Goal: Task Accomplishment & Management: Use online tool/utility

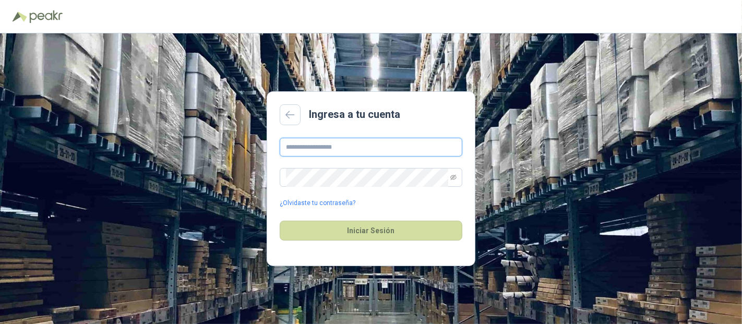
type input "**********"
click at [416, 242] on div "Iniciar Sesión" at bounding box center [371, 230] width 183 height 45
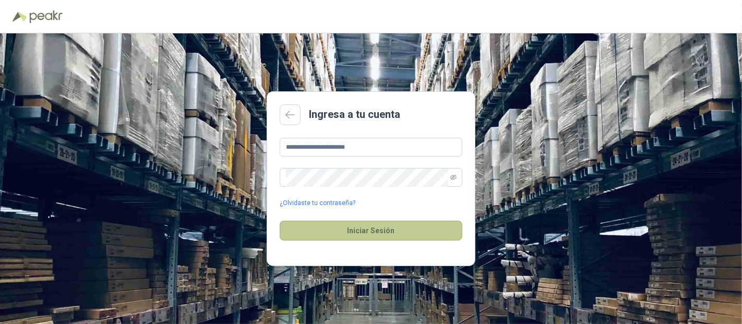
click at [418, 231] on button "Iniciar Sesión" at bounding box center [371, 231] width 183 height 20
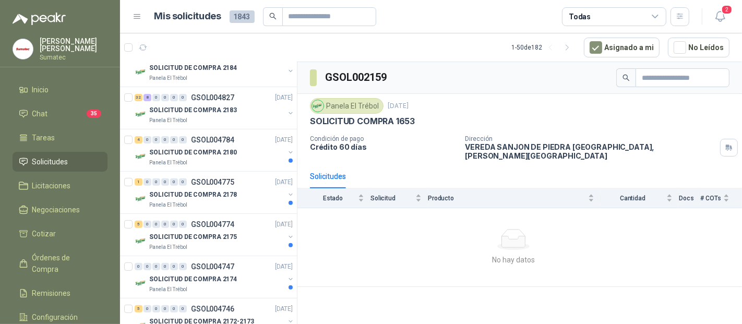
scroll to position [347, 0]
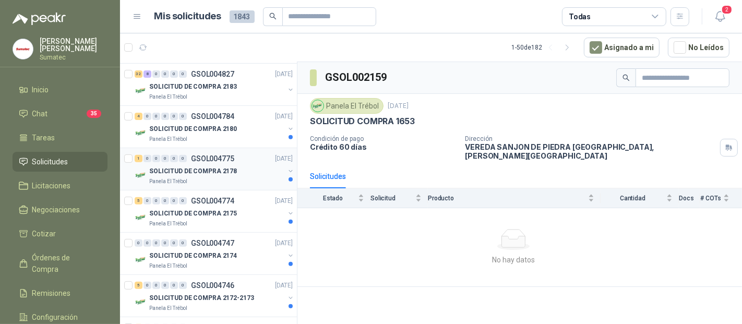
click at [233, 173] on div "SOLICITUD DE COMPRA 2178" at bounding box center [216, 171] width 135 height 13
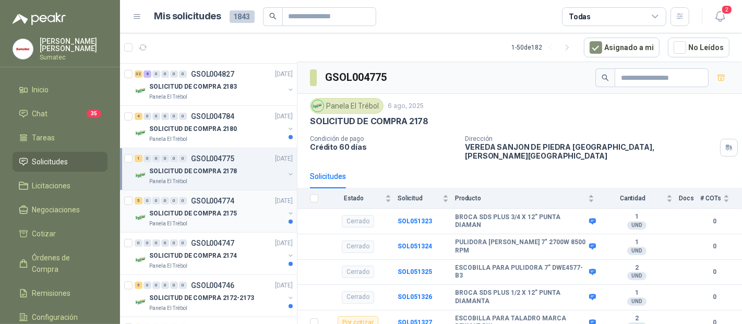
click at [241, 208] on div "SOLICITUD DE COMPRA 2175" at bounding box center [216, 213] width 135 height 13
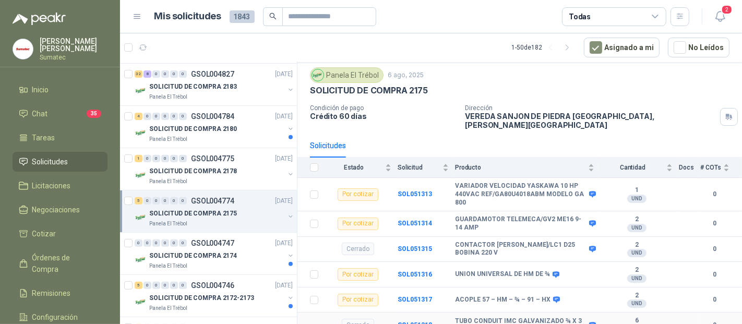
scroll to position [20, 0]
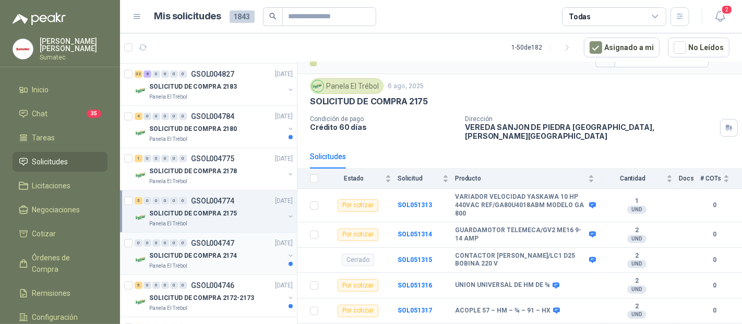
click at [181, 251] on p "SOLICITUD DE COMPRA 2174" at bounding box center [193, 256] width 88 height 10
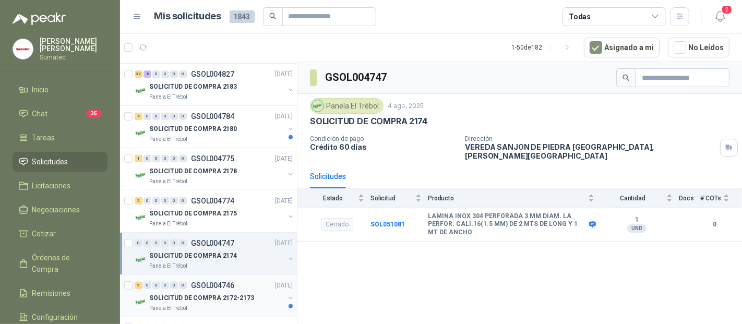
click at [216, 293] on p "SOLICITUD DE COMPRA 2172-2173" at bounding box center [201, 298] width 105 height 10
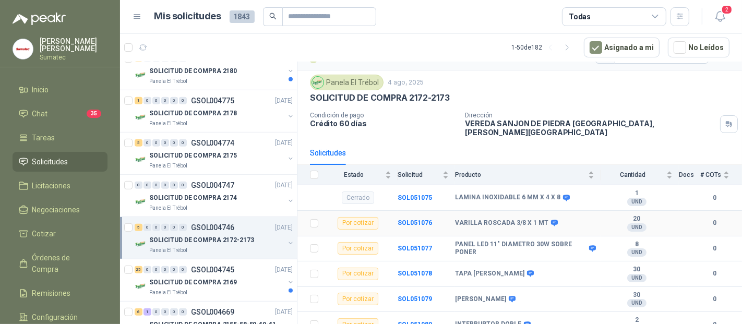
scroll to position [26, 0]
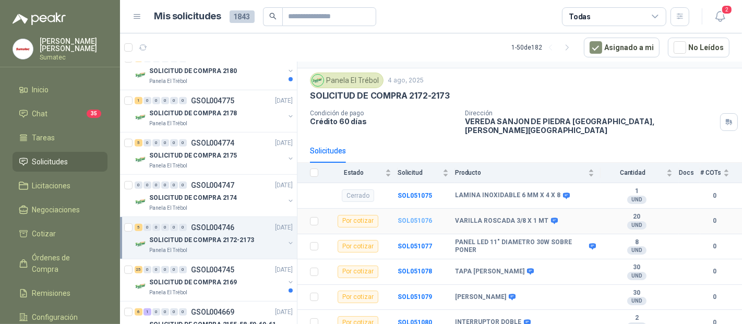
click at [413, 217] on b "SOL051076" at bounding box center [415, 220] width 34 height 7
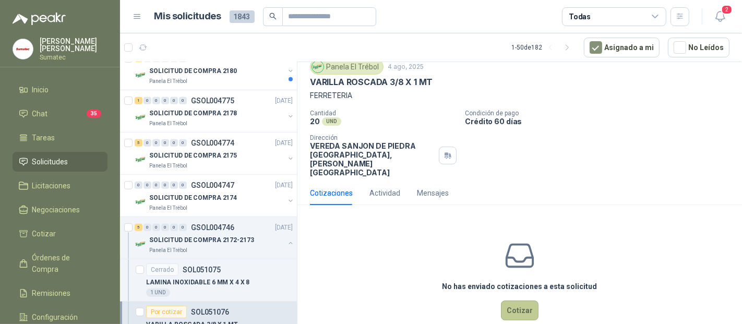
click at [522, 301] on button "Cotizar" at bounding box center [520, 311] width 38 height 20
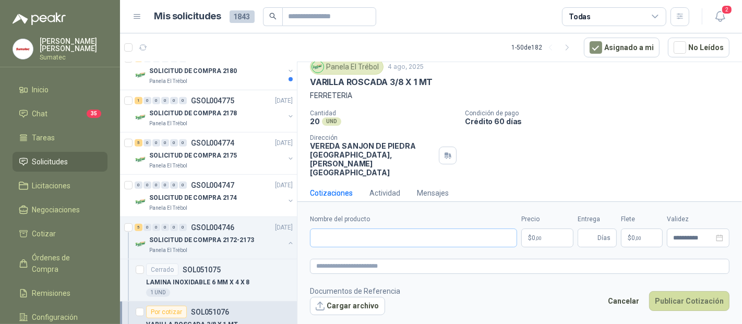
scroll to position [30, 0]
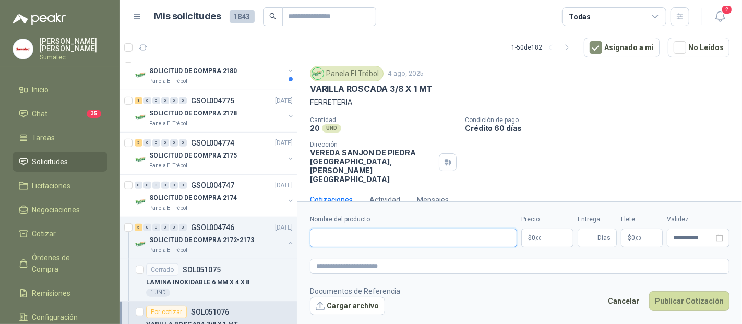
click at [346, 236] on input "Nombre del producto" at bounding box center [413, 238] width 207 height 19
type input "****"
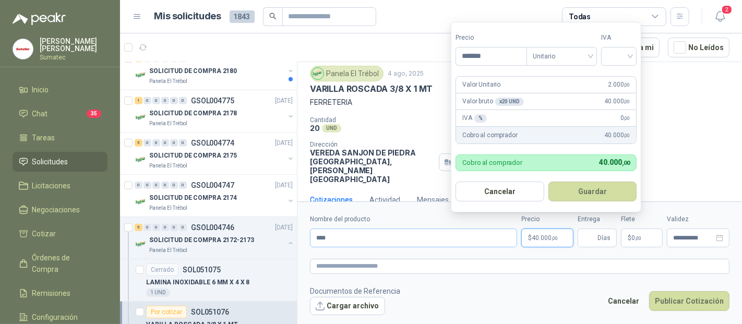
type input "*******"
click at [630, 62] on input "search" at bounding box center [618, 55] width 23 height 16
click at [629, 79] on div "19%" at bounding box center [621, 78] width 19 height 11
click at [580, 186] on button "Guardar" at bounding box center [594, 192] width 90 height 20
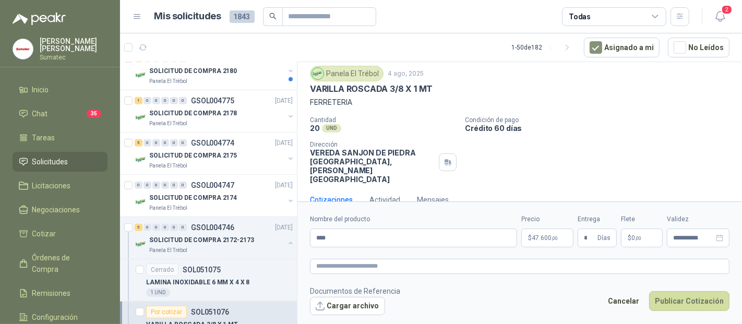
click at [643, 236] on p "$ 0 ,00" at bounding box center [642, 238] width 42 height 19
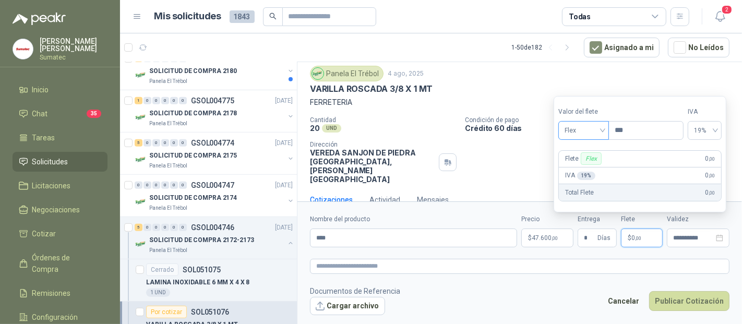
click at [595, 130] on span "Flex" at bounding box center [584, 131] width 38 height 16
click at [578, 167] on div "Incluido" at bounding box center [585, 169] width 36 height 11
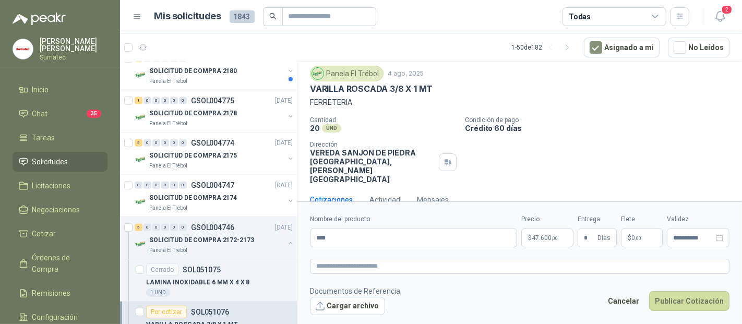
drag, startPoint x: 600, startPoint y: 236, endPoint x: 556, endPoint y: 235, distance: 44.4
click at [556, 235] on div "**********" at bounding box center [519, 230] width 419 height 33
click at [589, 241] on input "*" at bounding box center [589, 238] width 11 height 18
type input "*"
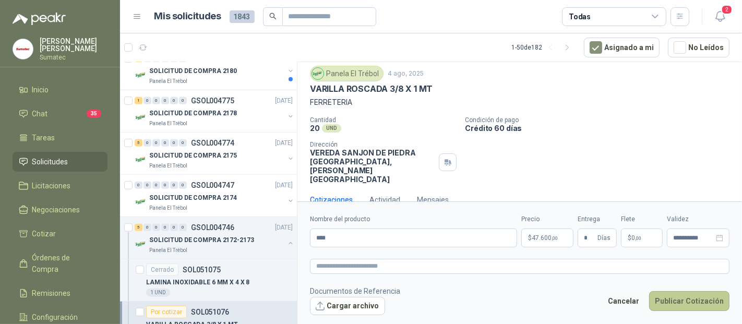
click at [663, 300] on button "Publicar Cotización" at bounding box center [689, 301] width 80 height 20
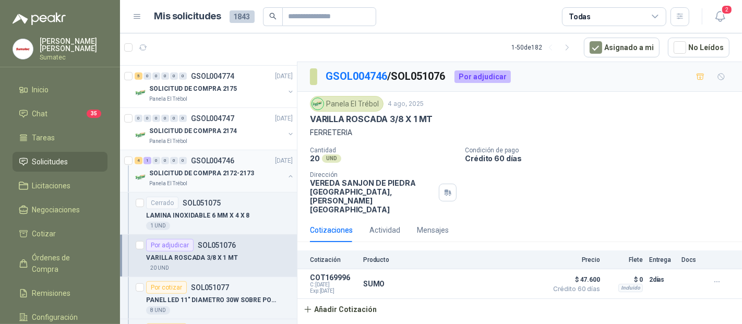
scroll to position [522, 0]
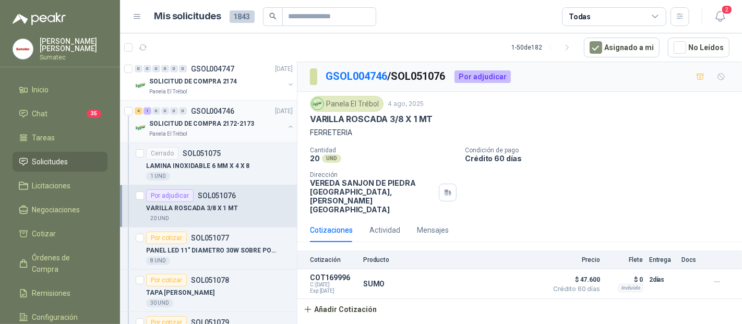
click at [286, 125] on button "button" at bounding box center [290, 127] width 8 height 8
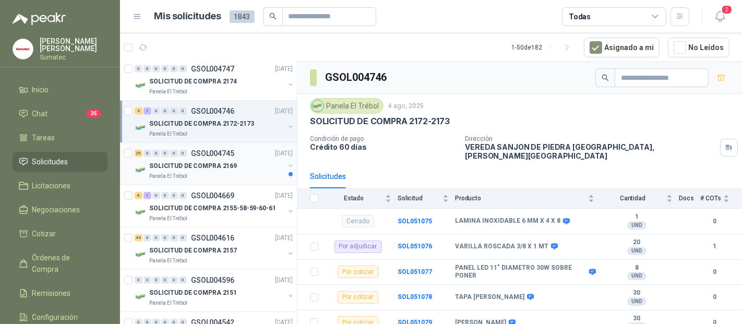
click at [232, 169] on div "SOLICITUD DE COMPRA 2169" at bounding box center [216, 166] width 135 height 13
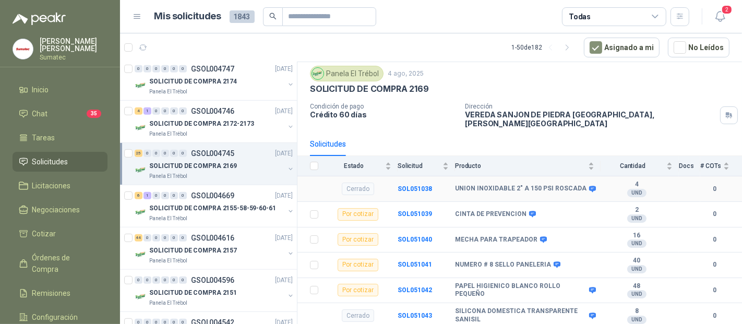
scroll to position [58, 0]
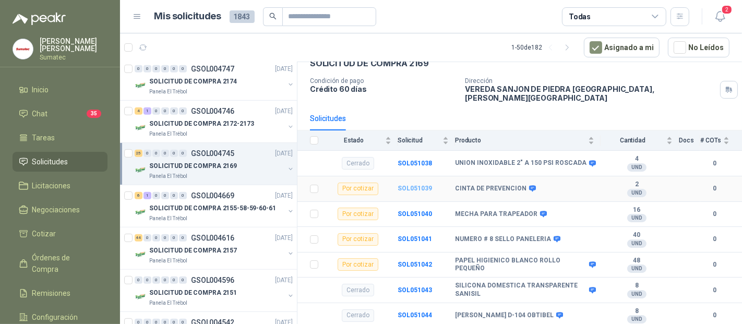
click at [405, 185] on b "SOL051039" at bounding box center [415, 188] width 34 height 7
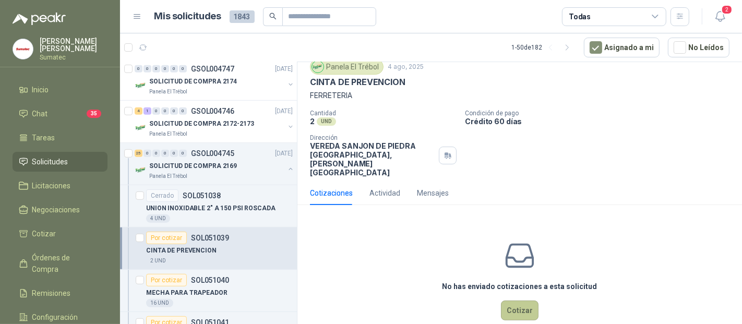
click at [501, 301] on button "Cotizar" at bounding box center [520, 311] width 38 height 20
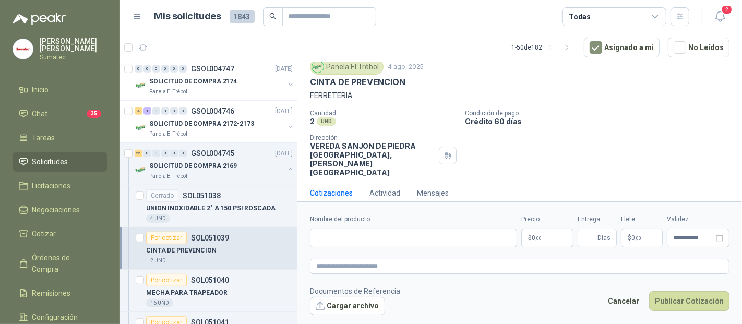
scroll to position [30, 0]
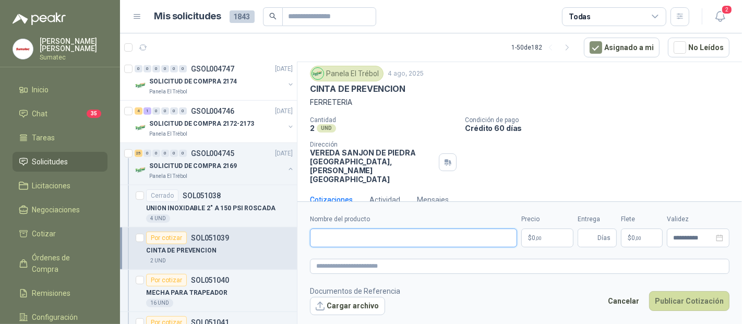
click at [422, 235] on input "Nombre del producto" at bounding box center [413, 238] width 207 height 19
type input "********"
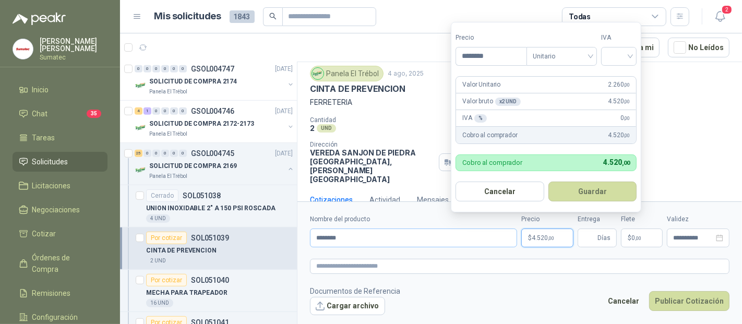
type input "********"
click at [615, 73] on div "19%" at bounding box center [621, 78] width 19 height 11
click at [604, 197] on button "Guardar" at bounding box center [594, 192] width 90 height 20
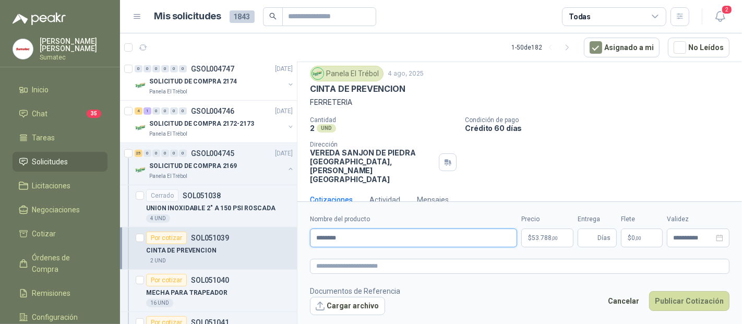
click at [442, 234] on input "********" at bounding box center [413, 238] width 207 height 19
type input "**********"
click at [583, 231] on span "Días" at bounding box center [597, 238] width 39 height 19
click at [587, 242] on input "Entrega" at bounding box center [589, 238] width 11 height 18
type input "*"
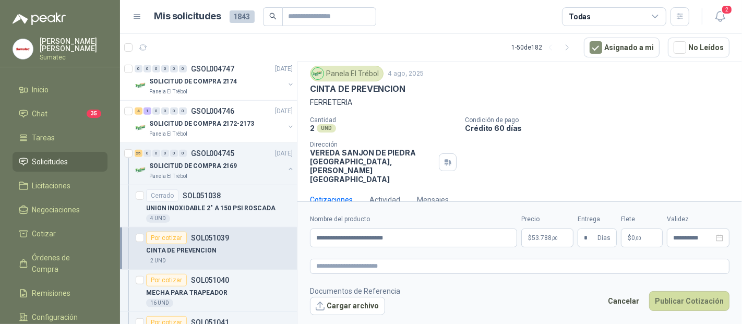
click at [636, 246] on p "$ 0 ,00" at bounding box center [642, 238] width 42 height 19
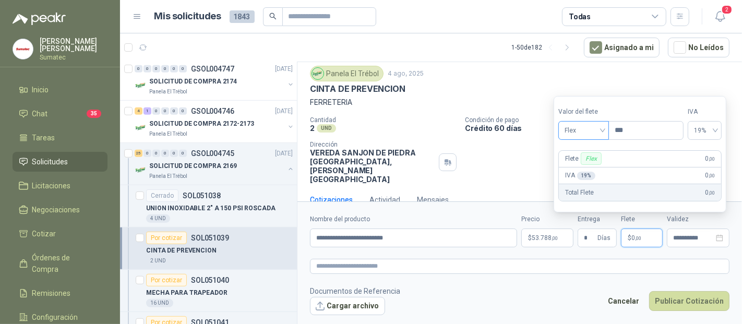
click at [580, 138] on span "Flex" at bounding box center [584, 131] width 38 height 16
click at [575, 171] on div "Incluido" at bounding box center [585, 169] width 36 height 11
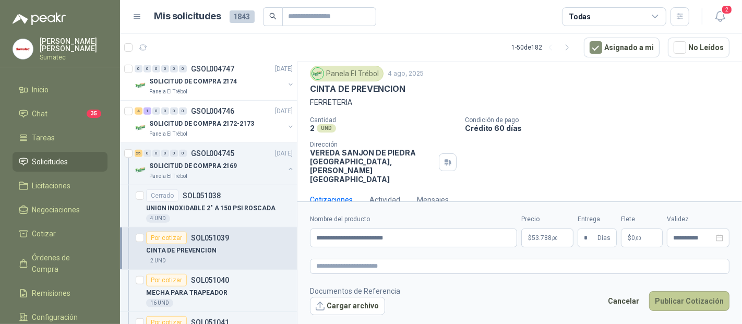
click at [717, 303] on button "Publicar Cotización" at bounding box center [689, 301] width 80 height 20
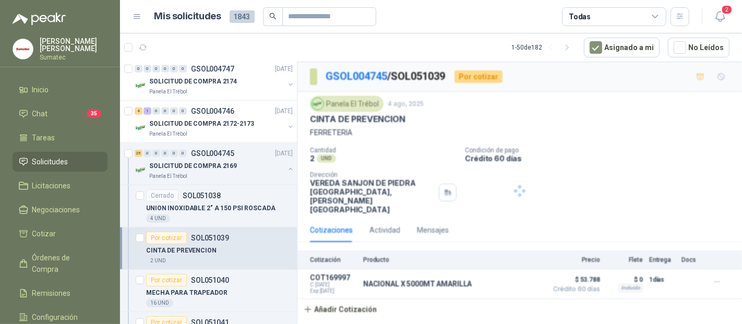
scroll to position [0, 0]
click at [257, 165] on div "SOLICITUD DE COMPRA 2169" at bounding box center [216, 166] width 135 height 13
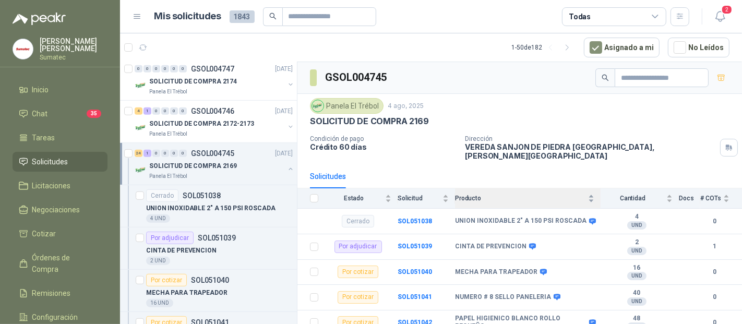
click at [535, 193] on div "Producto" at bounding box center [524, 198] width 139 height 10
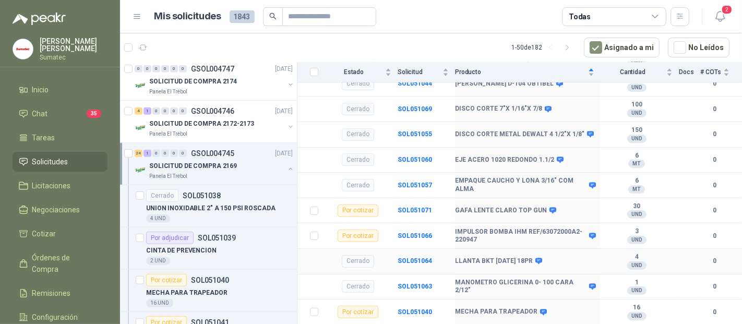
scroll to position [347, 0]
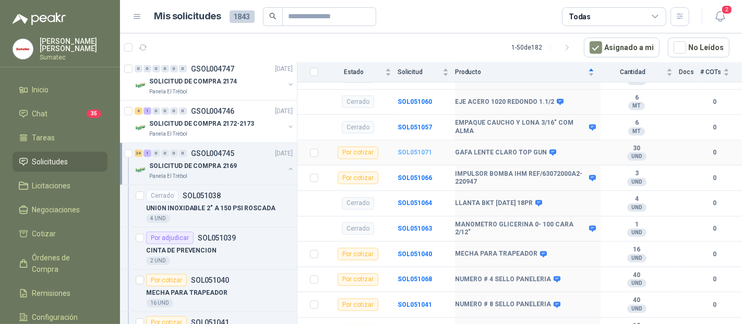
click at [411, 149] on b "SOL051071" at bounding box center [415, 152] width 34 height 7
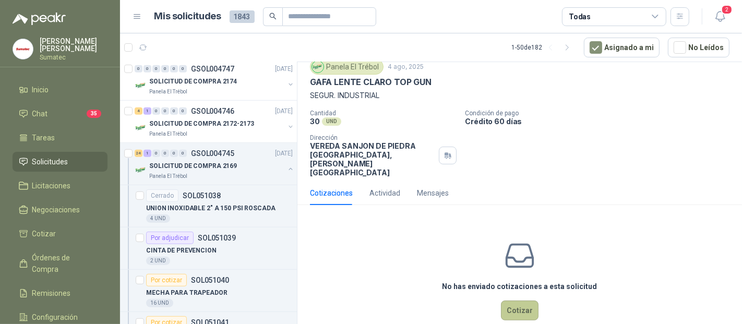
click at [520, 301] on button "Cotizar" at bounding box center [520, 311] width 38 height 20
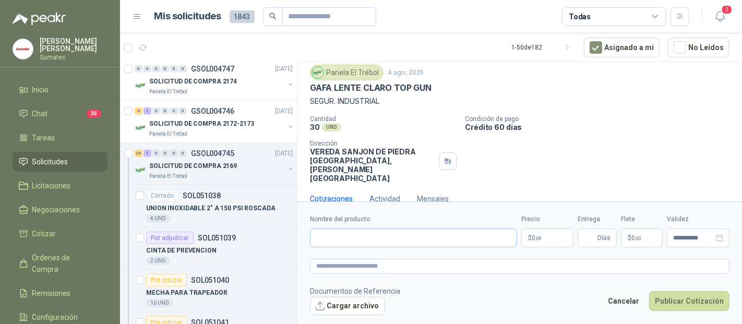
scroll to position [30, 0]
click at [388, 239] on input "Nombre del producto" at bounding box center [413, 238] width 207 height 19
type input "**********"
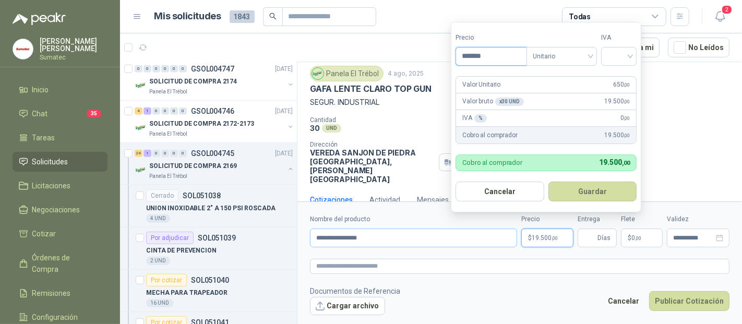
type input "*******"
click at [634, 75] on div "19%" at bounding box center [622, 78] width 32 height 17
click at [602, 186] on button "Guardar" at bounding box center [594, 192] width 90 height 20
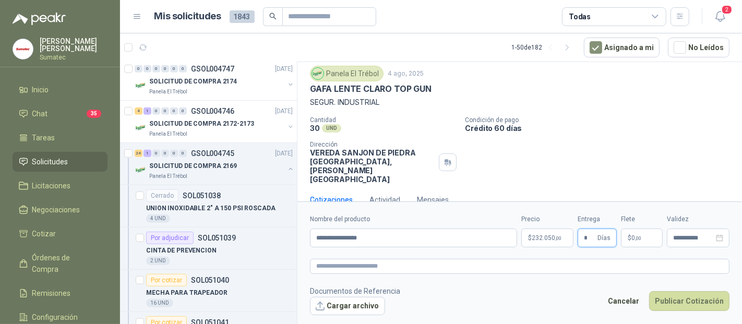
type input "*"
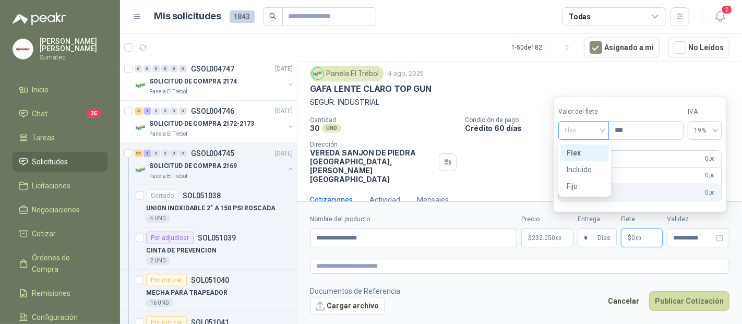
click at [592, 132] on span "Flex" at bounding box center [584, 131] width 38 height 16
click at [584, 169] on div "Incluido" at bounding box center [585, 169] width 36 height 11
click at [687, 306] on button "Publicar Cotización" at bounding box center [689, 301] width 80 height 20
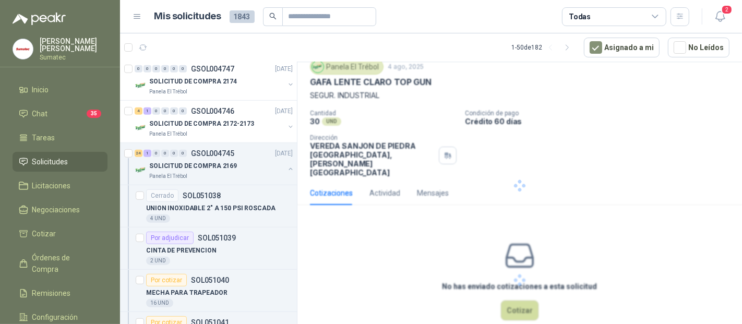
scroll to position [0, 0]
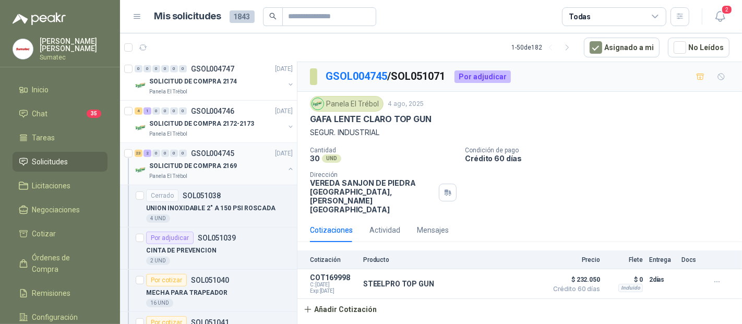
click at [202, 165] on p "SOLICITUD DE COMPRA 2169" at bounding box center [193, 166] width 88 height 10
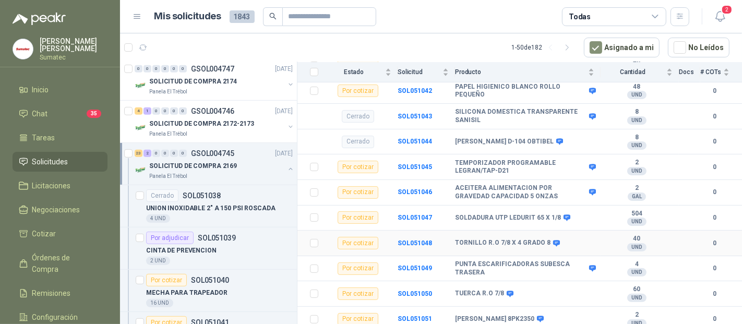
scroll to position [58, 0]
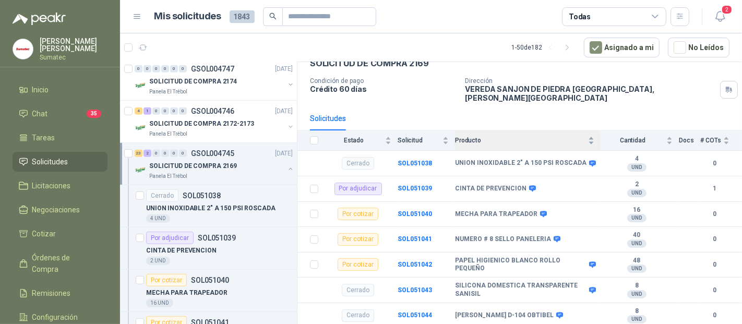
click at [517, 137] on span "Producto" at bounding box center [520, 140] width 131 height 7
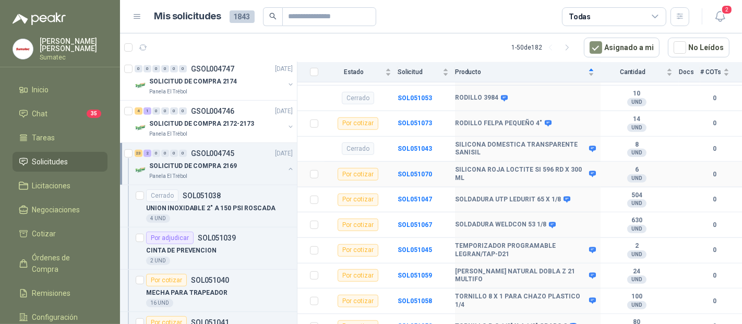
scroll to position [696, 0]
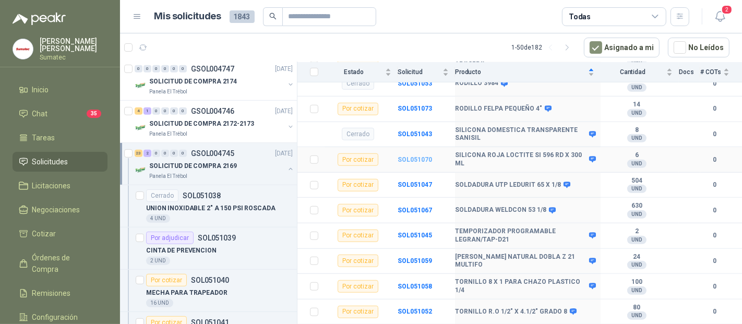
click at [422, 157] on b "SOL051070" at bounding box center [415, 159] width 34 height 7
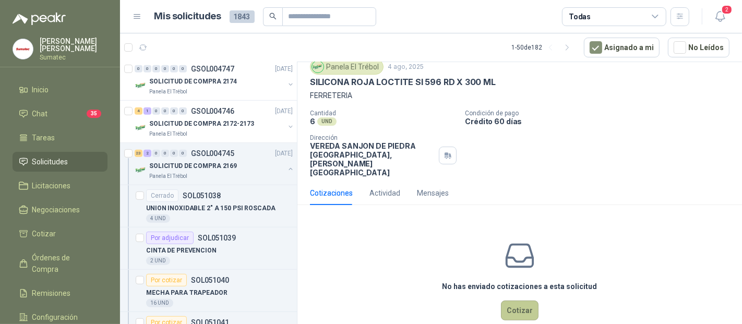
click at [522, 301] on button "Cotizar" at bounding box center [520, 311] width 38 height 20
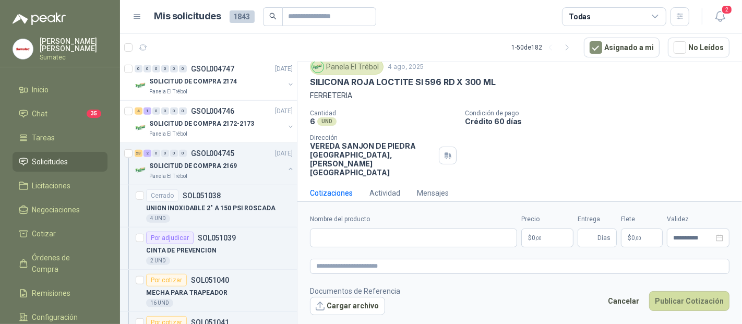
scroll to position [30, 0]
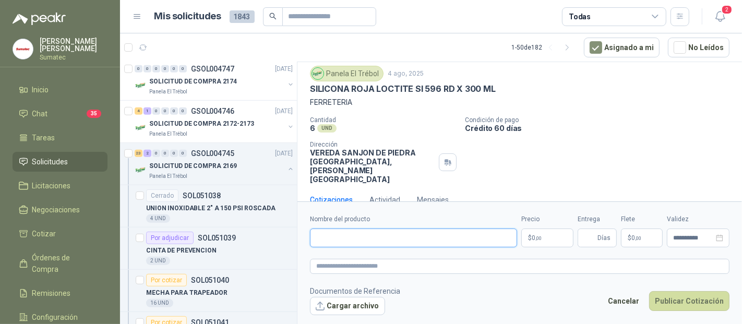
click at [391, 232] on input "Nombre del producto" at bounding box center [413, 238] width 207 height 19
type input "*******"
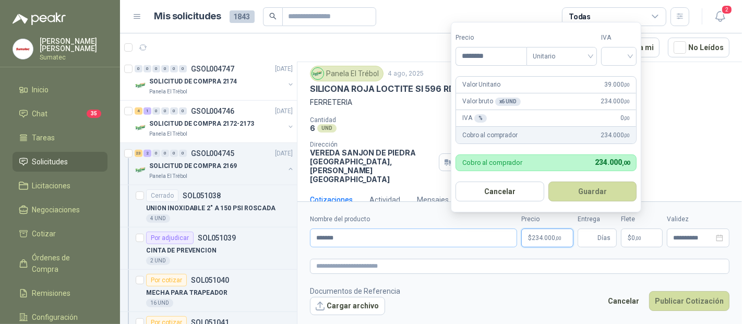
type input "********"
click at [622, 59] on input "search" at bounding box center [618, 55] width 23 height 16
click at [625, 78] on div "19%" at bounding box center [621, 78] width 19 height 11
click at [604, 191] on button "Guardar" at bounding box center [594, 192] width 90 height 20
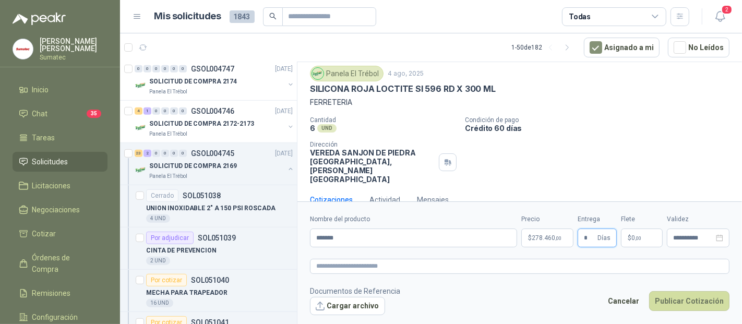
type input "*"
click at [642, 242] on p "$ 0 ,00" at bounding box center [642, 238] width 42 height 19
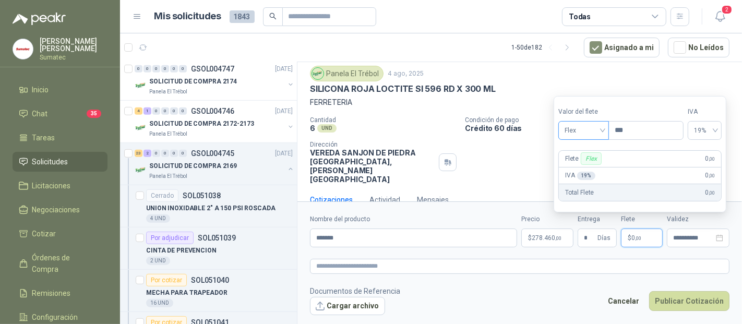
click at [580, 124] on span "Flex" at bounding box center [584, 131] width 38 height 16
click at [583, 164] on div "Incluido" at bounding box center [585, 169] width 36 height 11
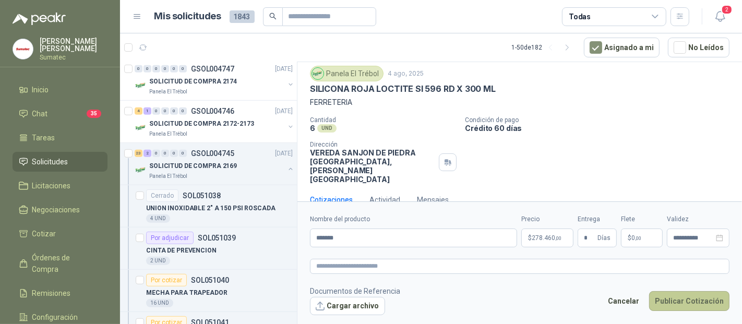
click at [687, 305] on button "Publicar Cotización" at bounding box center [689, 301] width 80 height 20
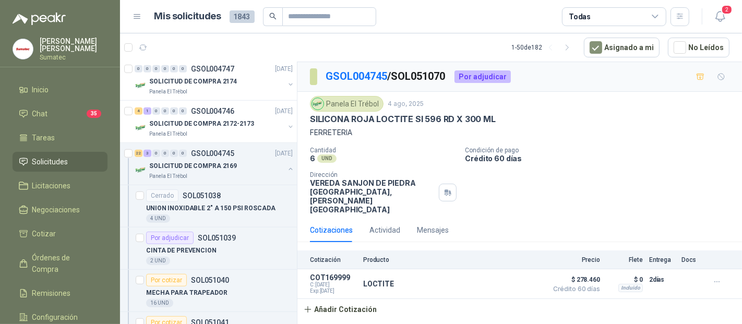
scroll to position [0, 0]
click at [221, 154] on p "GSOL004745" at bounding box center [212, 153] width 43 height 7
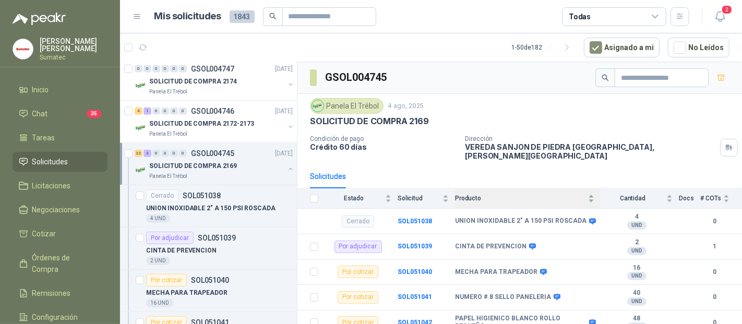
click at [559, 195] on span "Producto" at bounding box center [520, 198] width 131 height 7
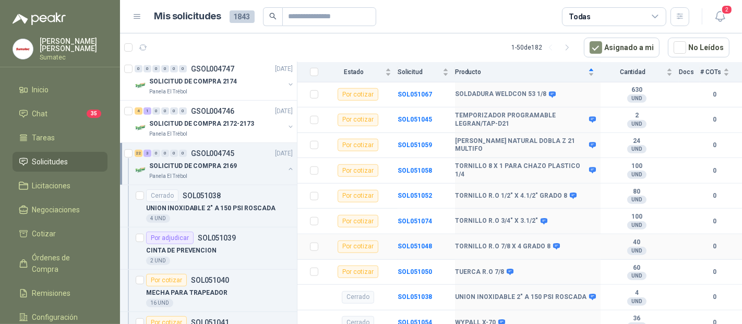
scroll to position [819, 0]
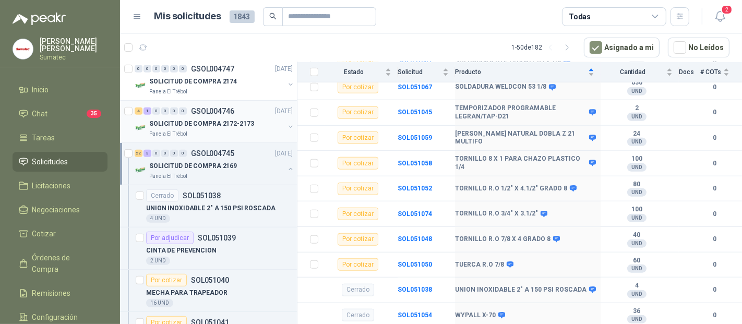
click at [192, 123] on p "SOLICITUD DE COMPRA 2172-2173" at bounding box center [201, 124] width 105 height 10
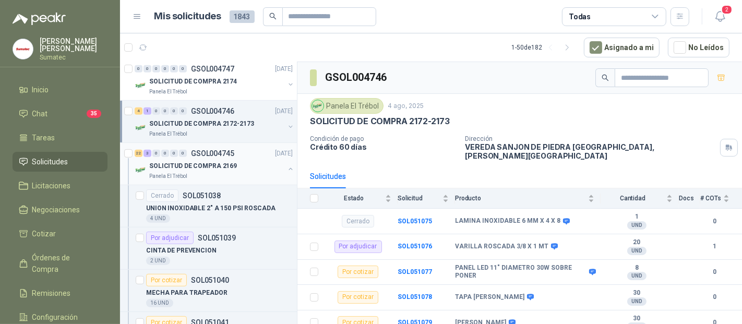
click at [286, 165] on button "button" at bounding box center [290, 169] width 8 height 8
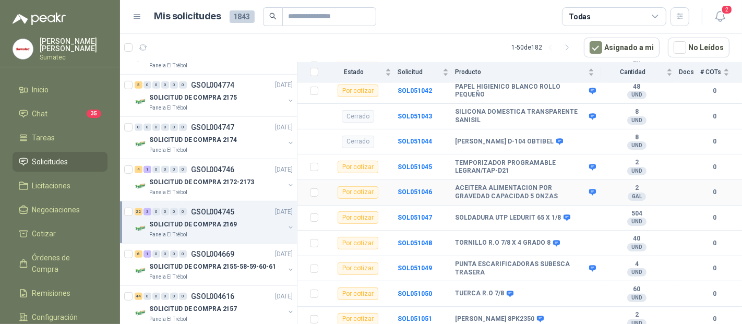
scroll to position [347, 0]
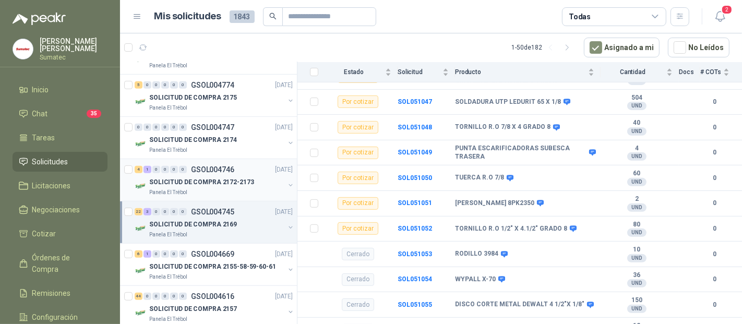
click at [219, 177] on p "SOLICITUD DE COMPRA 2172-2173" at bounding box center [201, 182] width 105 height 10
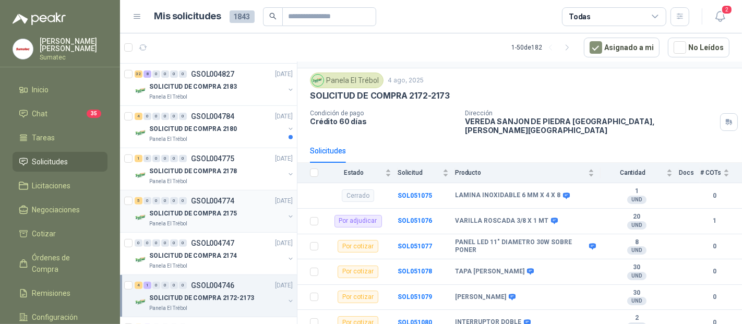
scroll to position [463, 0]
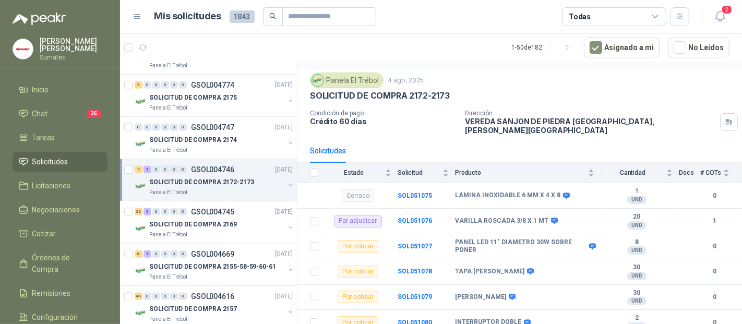
drag, startPoint x: 249, startPoint y: 182, endPoint x: 219, endPoint y: 183, distance: 30.8
click at [219, 183] on p "SOLICITUD DE COMPRA 2172-2173" at bounding box center [201, 182] width 105 height 10
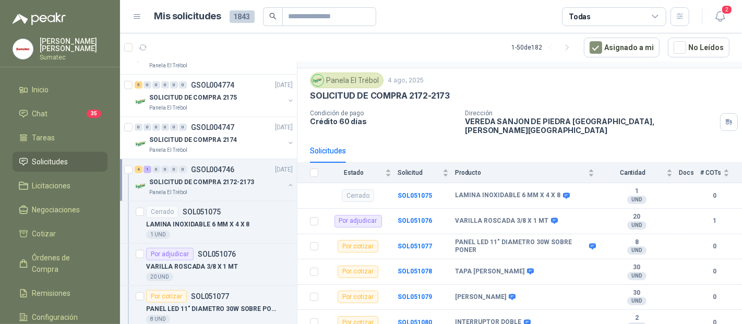
scroll to position [3, 0]
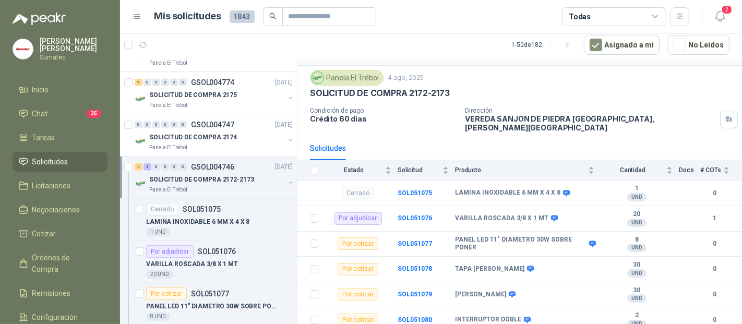
click at [239, 182] on div "SOLICITUD DE COMPRA 2172-2173" at bounding box center [216, 179] width 135 height 13
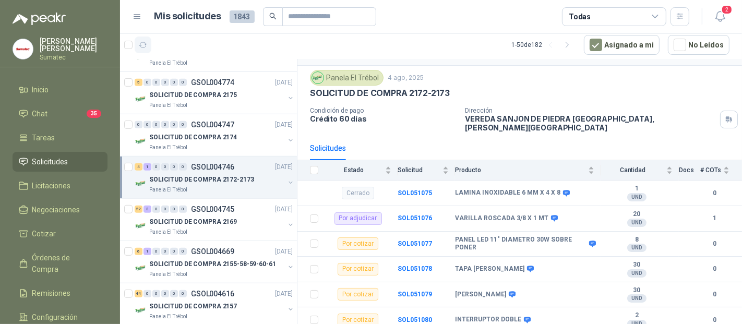
click at [144, 45] on icon "button" at bounding box center [143, 45] width 9 height 9
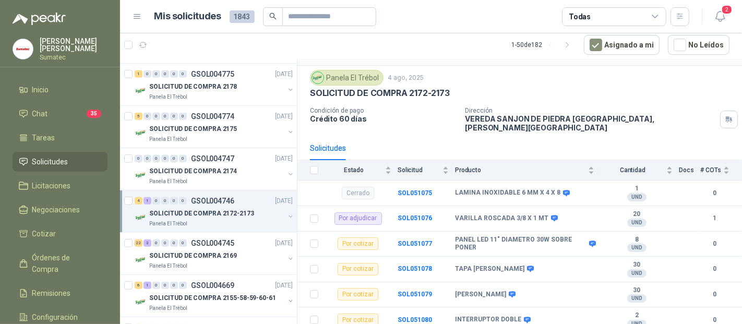
scroll to position [405, 0]
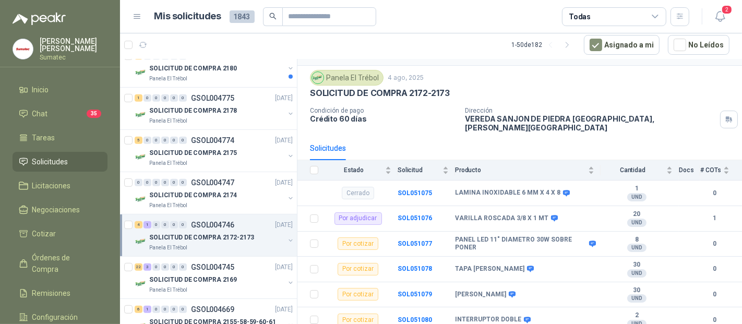
click at [123, 218] on div "4 1 0 0 0 0 GSOL004746 [DATE] SOLICITUD DE COMPRA 2172-2173 Panela El Trébol" at bounding box center [208, 235] width 177 height 42
click at [190, 48] on icon "button" at bounding box center [189, 45] width 9 height 9
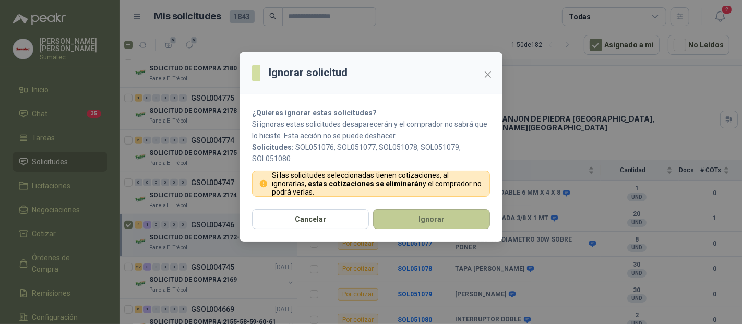
click at [405, 222] on button "Ignorar" at bounding box center [431, 219] width 117 height 20
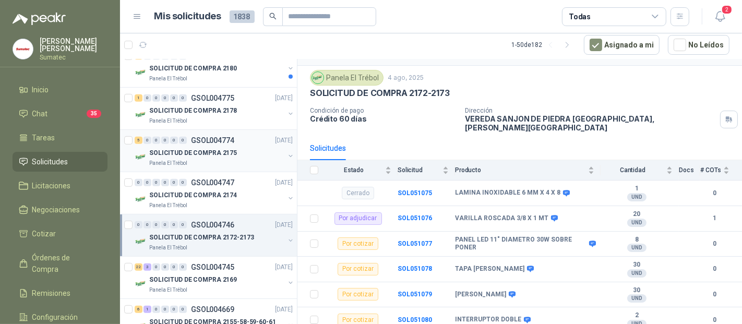
click at [231, 148] on p "SOLICITUD DE COMPRA 2175" at bounding box center [193, 153] width 88 height 10
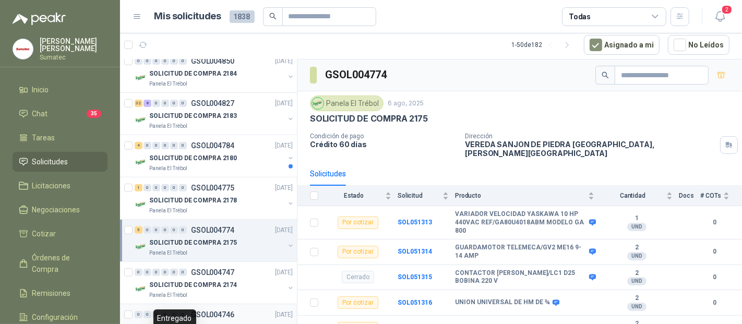
scroll to position [290, 0]
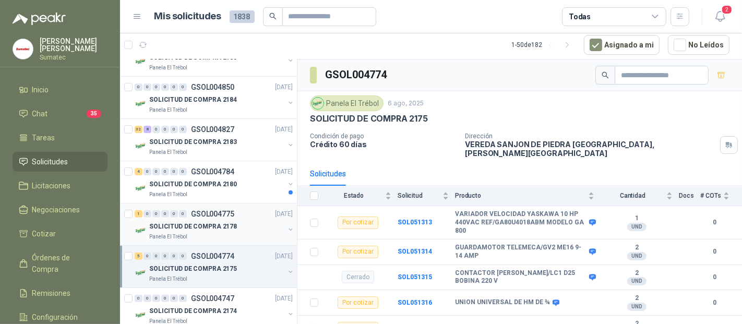
click at [205, 222] on p "SOLICITUD DE COMPRA 2178" at bounding box center [193, 227] width 88 height 10
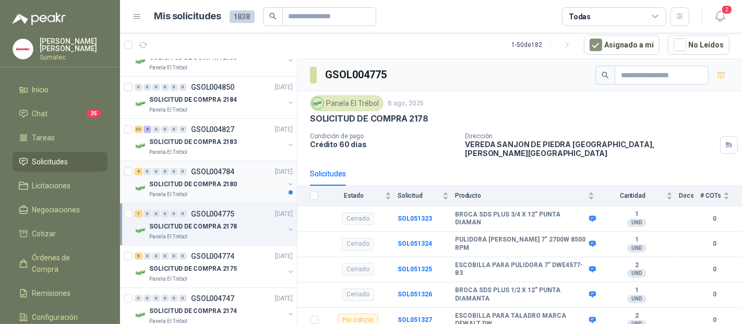
click at [235, 190] on div "Panela El Trébol" at bounding box center [216, 194] width 135 height 8
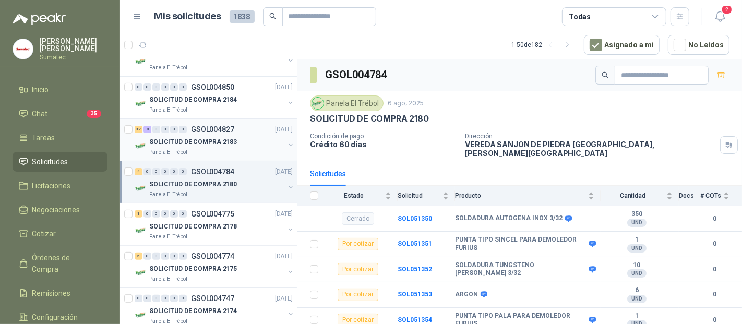
click at [224, 138] on p "SOLICITUD DE COMPRA 2183" at bounding box center [193, 142] width 88 height 10
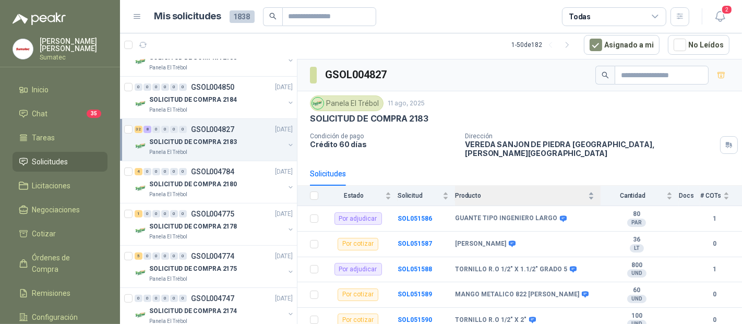
click at [490, 192] on div "Producto" at bounding box center [524, 195] width 139 height 10
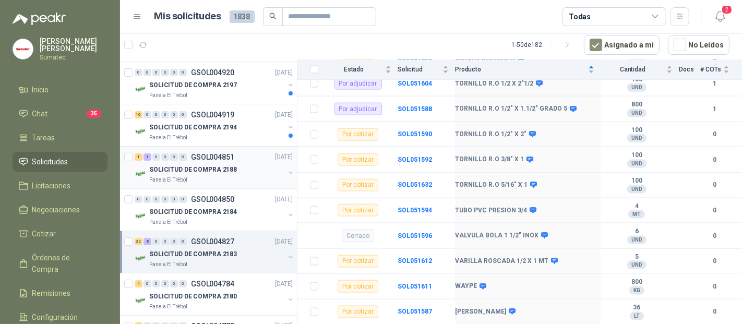
scroll to position [174, 0]
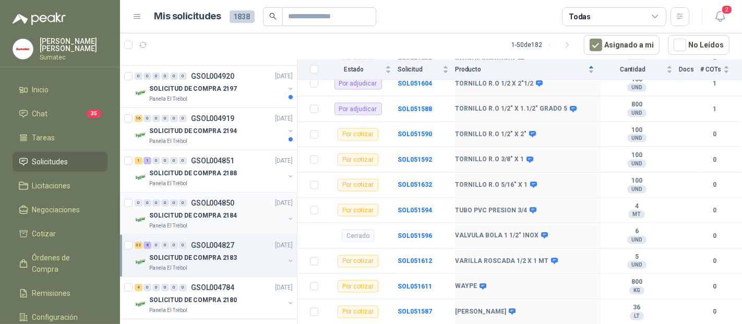
click at [198, 213] on p "SOLICITUD DE COMPRA 2184" at bounding box center [193, 216] width 88 height 10
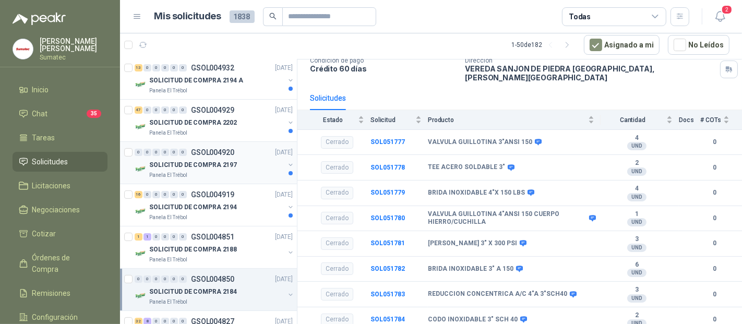
scroll to position [116, 0]
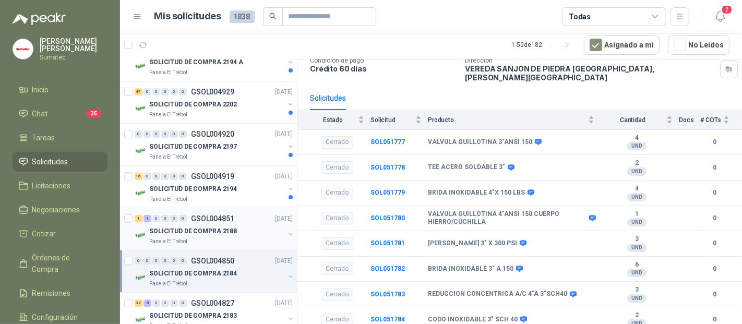
click at [197, 234] on p "SOLICITUD DE COMPRA 2188" at bounding box center [193, 231] width 88 height 10
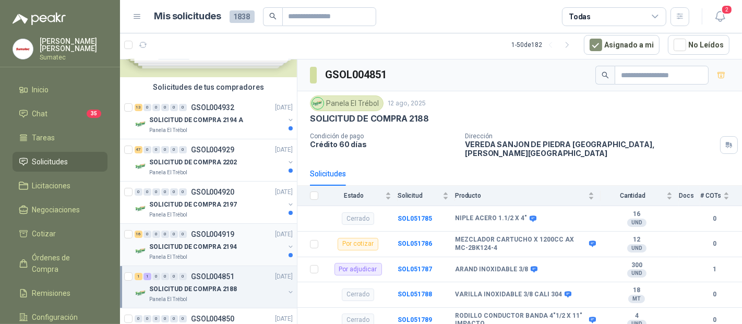
scroll to position [116, 0]
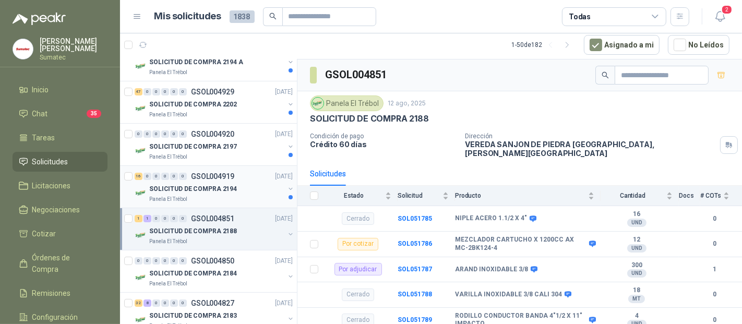
click at [188, 190] on p "SOLICITUD DE COMPRA 2194" at bounding box center [193, 189] width 88 height 10
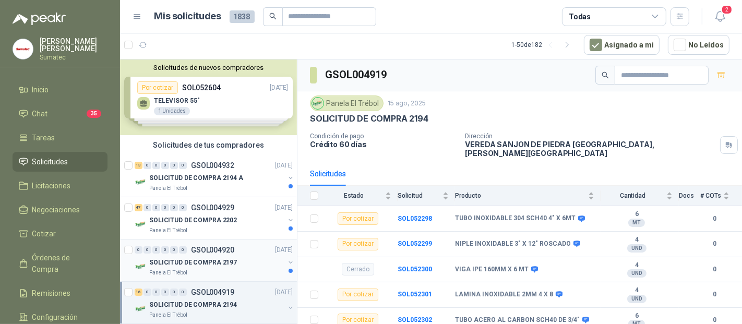
click at [174, 253] on div "0 0 0 0 0 0 GSOL004920 [DATE]" at bounding box center [215, 250] width 160 height 13
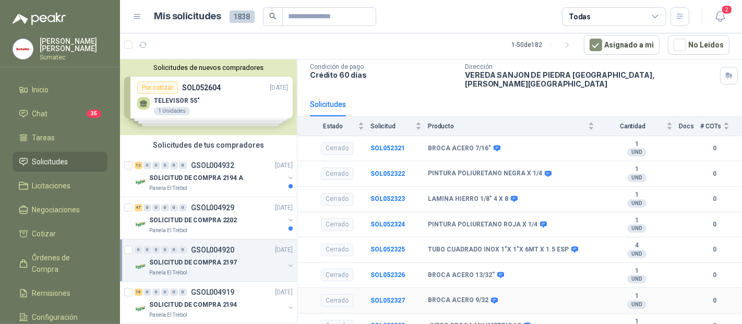
scroll to position [127, 0]
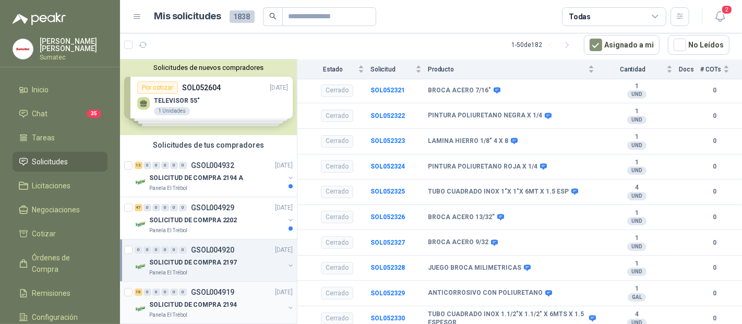
click at [211, 291] on p "GSOL004919" at bounding box center [212, 292] width 43 height 7
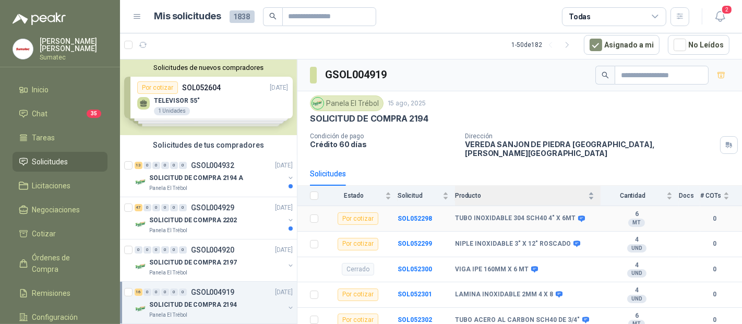
click at [519, 192] on span "Producto" at bounding box center [520, 195] width 131 height 7
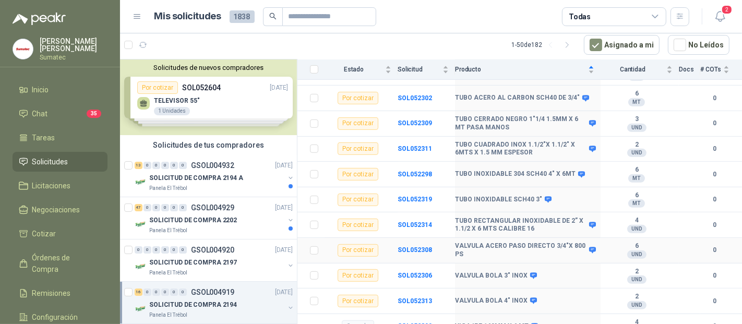
scroll to position [435, 0]
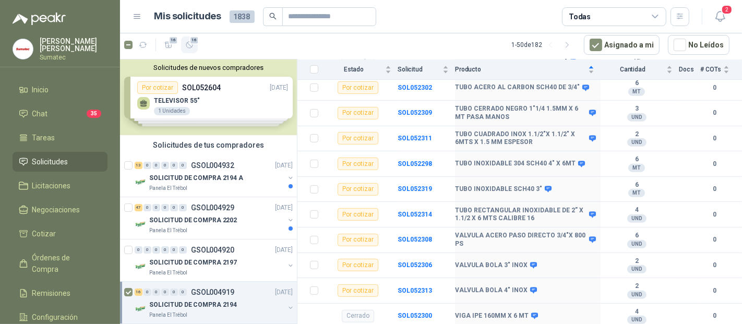
click at [189, 45] on icon "button" at bounding box center [189, 45] width 9 height 9
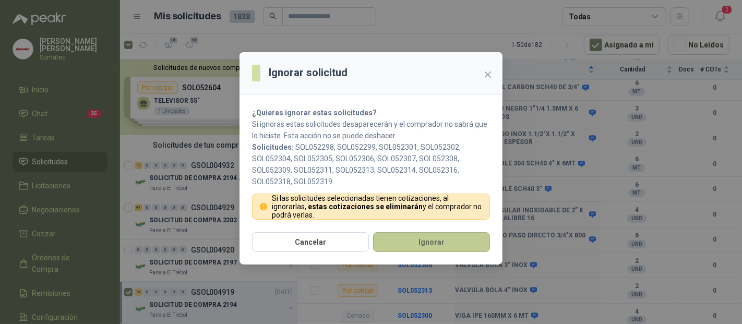
click at [401, 243] on button "Ignorar" at bounding box center [431, 242] width 117 height 20
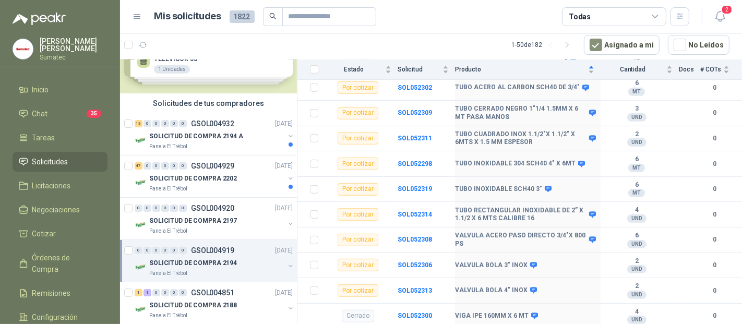
scroll to position [0, 0]
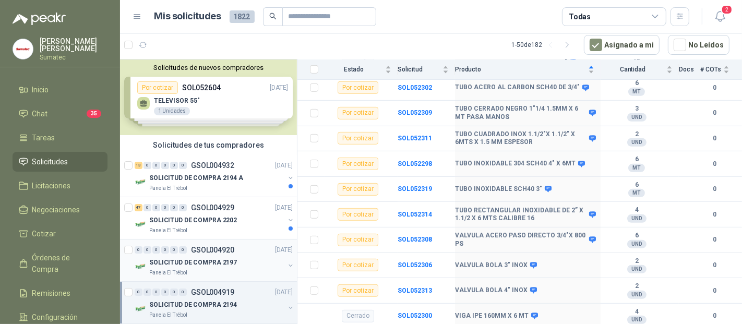
click at [209, 250] on p "GSOL004920" at bounding box center [212, 249] width 43 height 7
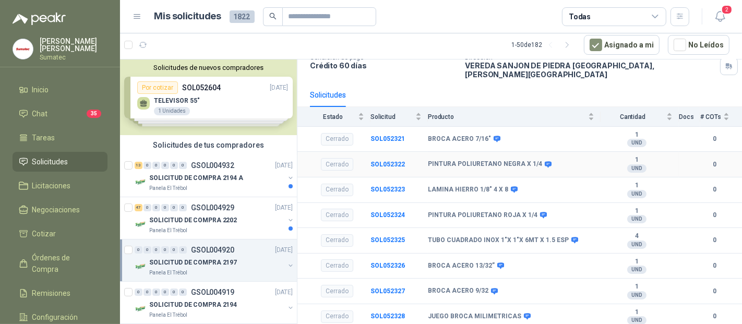
scroll to position [127, 0]
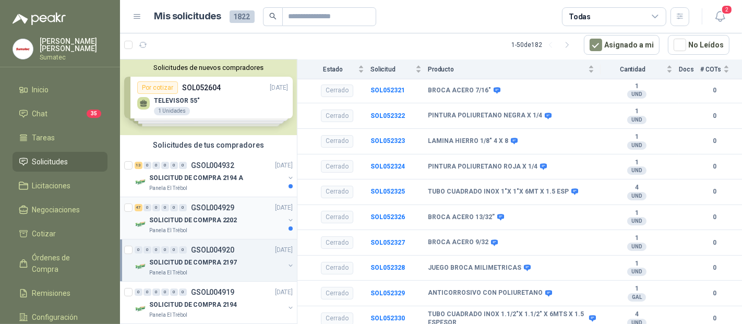
click at [240, 227] on div "Panela El Trébol" at bounding box center [216, 230] width 135 height 8
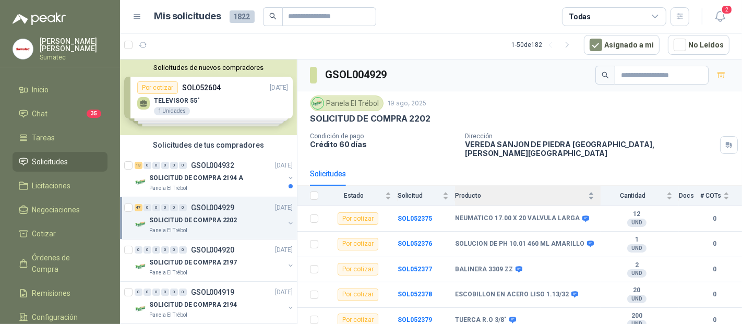
click at [486, 190] on div "Producto" at bounding box center [524, 195] width 139 height 10
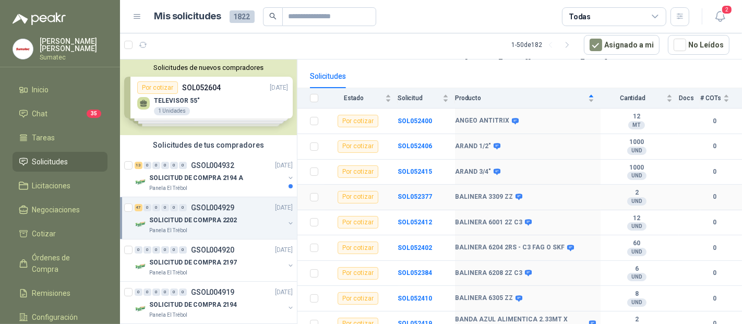
scroll to position [116, 0]
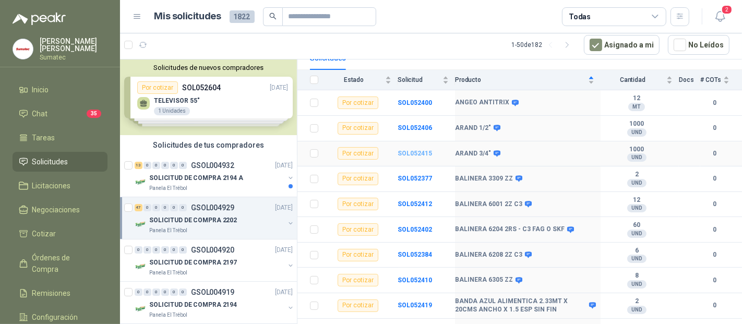
click at [423, 150] on b "SOL052415" at bounding box center [415, 153] width 34 height 7
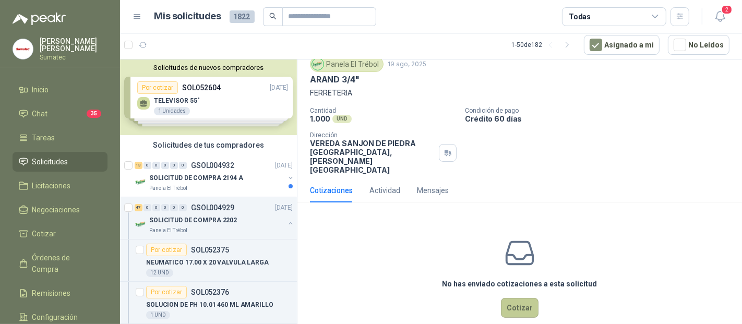
click at [520, 298] on button "Cotizar" at bounding box center [520, 308] width 38 height 20
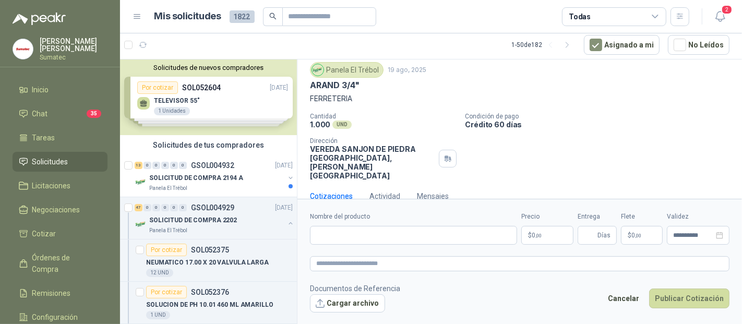
scroll to position [30, 0]
click at [335, 237] on input "Nombre del producto" at bounding box center [413, 235] width 207 height 19
type input "****"
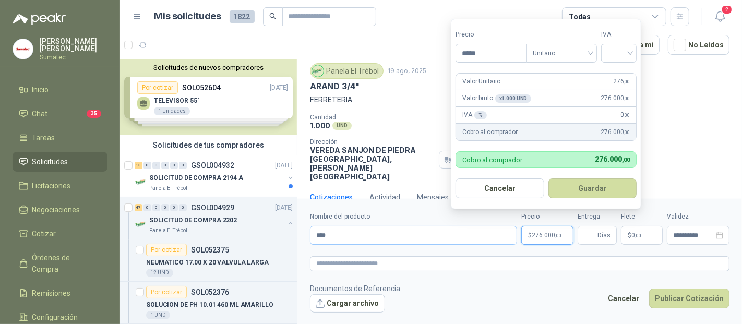
type input "*****"
click at [621, 57] on input "search" at bounding box center [618, 52] width 23 height 16
click at [621, 71] on div "19%" at bounding box center [621, 75] width 19 height 11
click at [597, 197] on button "Guardar" at bounding box center [594, 188] width 90 height 20
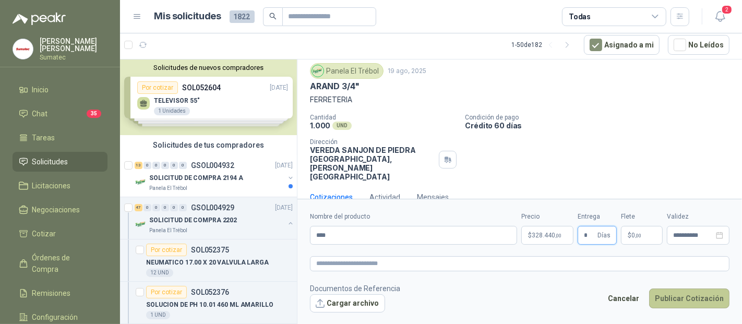
type input "*"
click at [674, 296] on button "Publicar Cotización" at bounding box center [689, 299] width 80 height 20
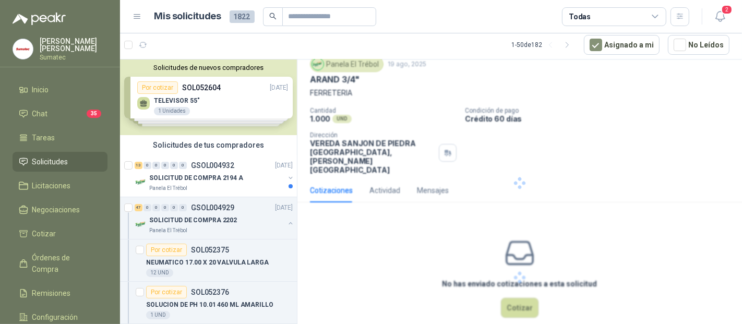
scroll to position [0, 0]
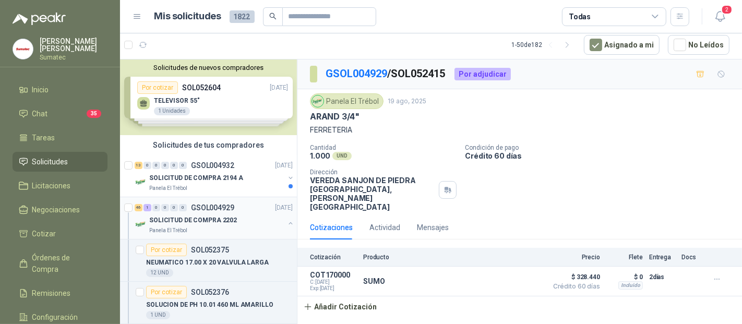
click at [195, 210] on p "GSOL004929" at bounding box center [212, 207] width 43 height 7
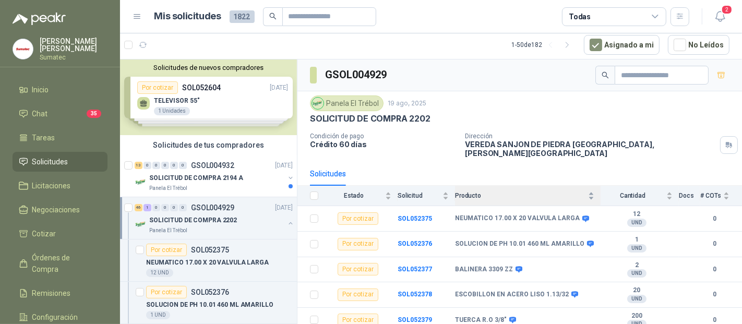
click at [513, 192] on span "Producto" at bounding box center [520, 195] width 131 height 7
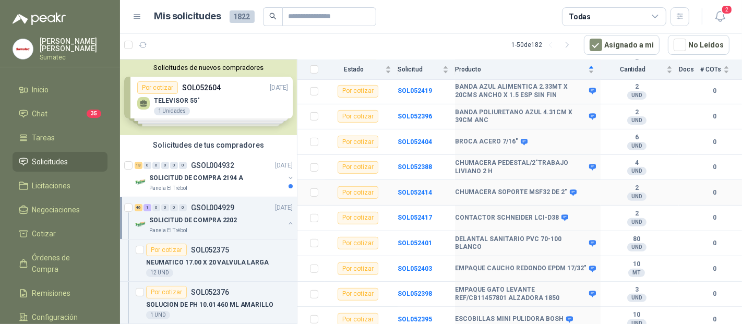
scroll to position [347, 0]
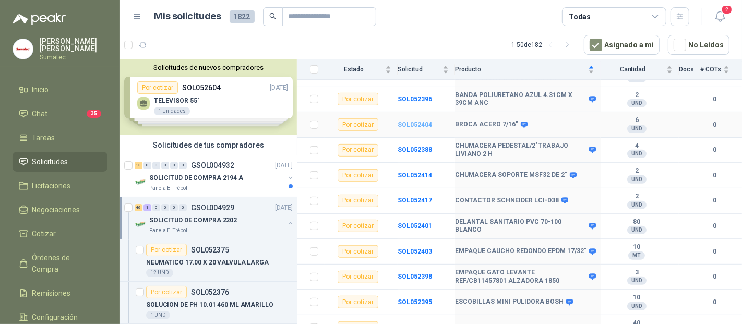
click at [421, 121] on b "SOL052404" at bounding box center [415, 124] width 34 height 7
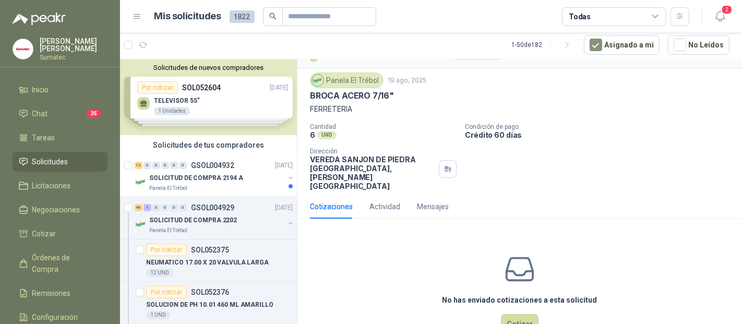
scroll to position [37, 0]
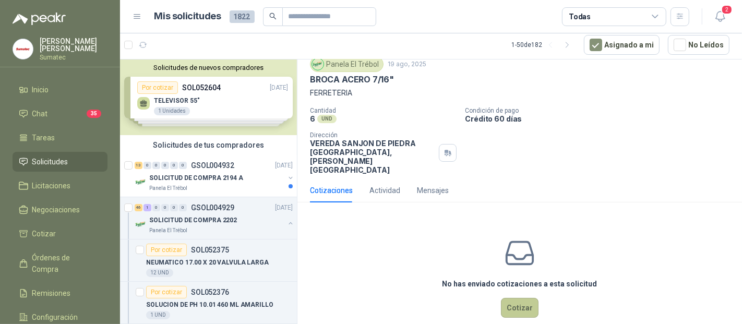
click at [516, 298] on button "Cotizar" at bounding box center [520, 308] width 38 height 20
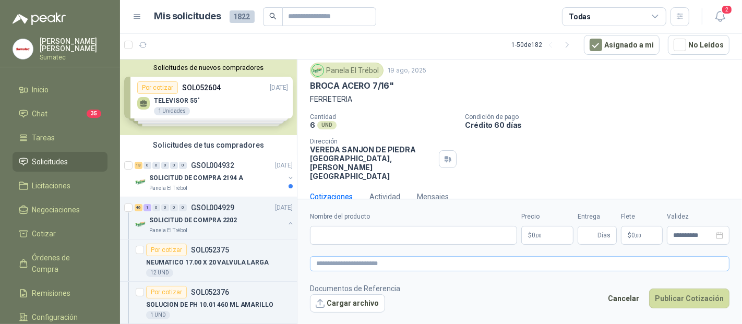
scroll to position [30, 0]
click at [366, 233] on input "Nombre del producto" at bounding box center [413, 235] width 207 height 19
type input "*****"
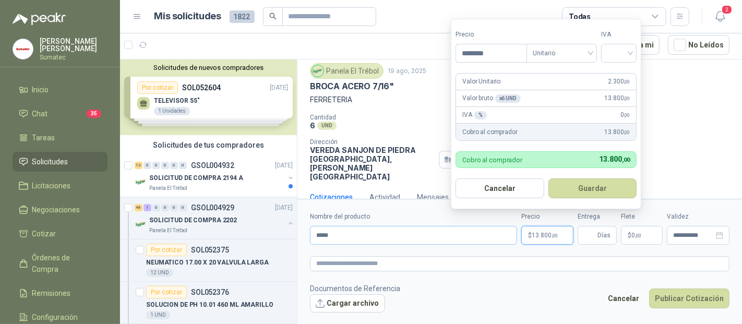
type input "********"
click at [630, 45] on input "search" at bounding box center [618, 52] width 23 height 16
click at [626, 81] on div "19%" at bounding box center [622, 75] width 32 height 17
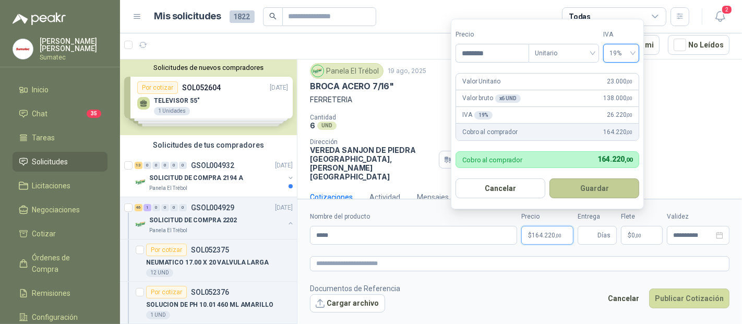
click at [599, 188] on button "Guardar" at bounding box center [594, 188] width 90 height 20
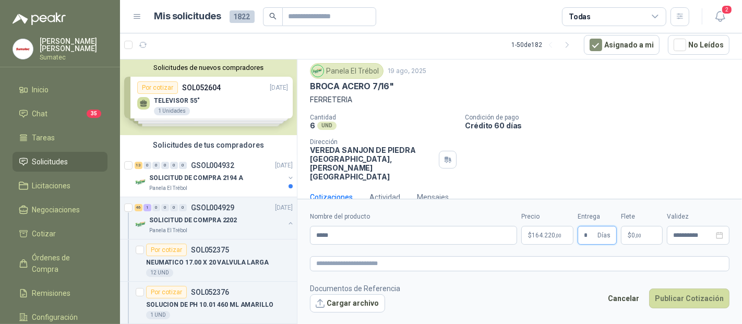
type input "*"
click at [640, 240] on p "$ 0 ,00" at bounding box center [642, 235] width 42 height 19
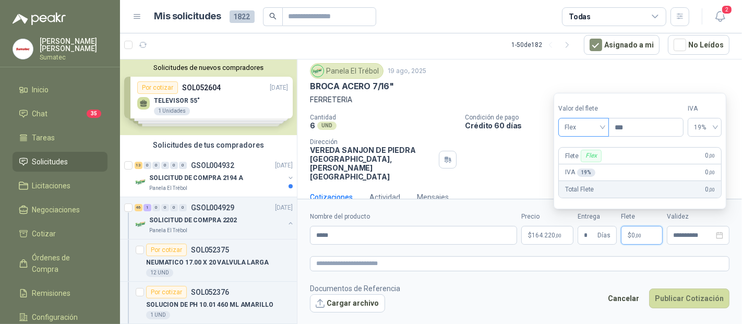
click at [584, 134] on span "Flex" at bounding box center [584, 127] width 38 height 16
click at [575, 162] on div "Incluido" at bounding box center [585, 166] width 36 height 11
click at [691, 303] on button "Publicar Cotización" at bounding box center [689, 299] width 80 height 20
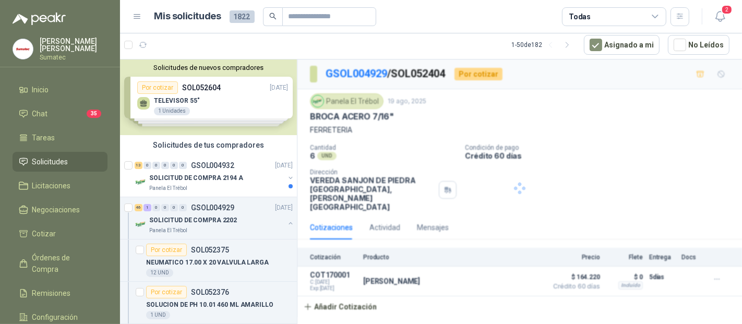
scroll to position [0, 0]
click at [186, 211] on div "45 2 0 0 0 0 GSOL004929 [DATE]" at bounding box center [215, 207] width 160 height 13
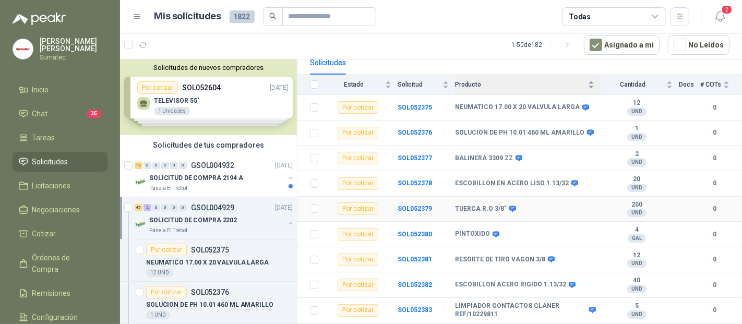
scroll to position [116, 0]
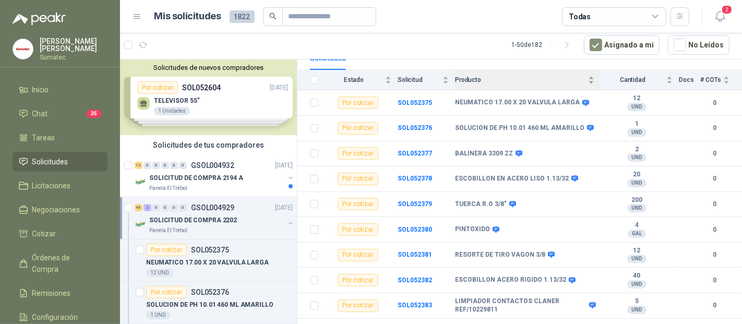
click at [496, 77] on div "Producto" at bounding box center [524, 80] width 139 height 10
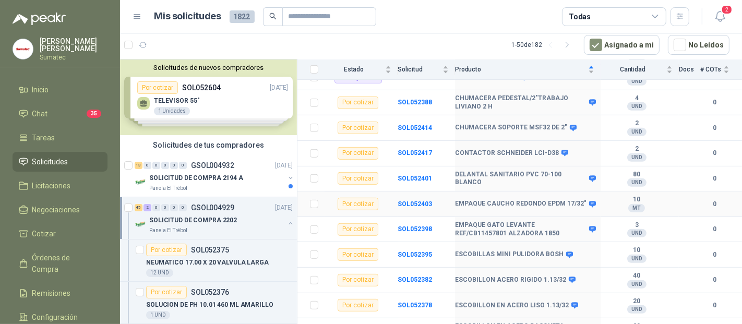
scroll to position [405, 0]
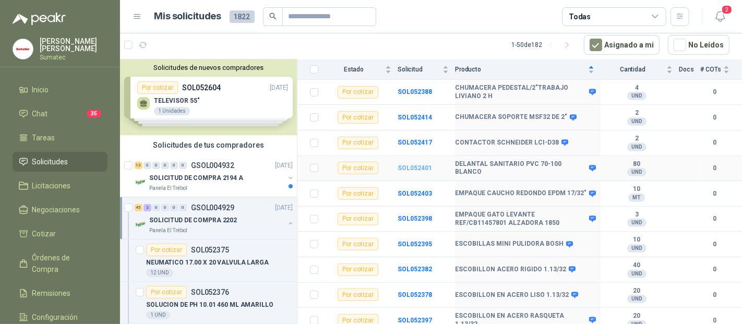
click at [409, 164] on b "SOL052401" at bounding box center [415, 167] width 34 height 7
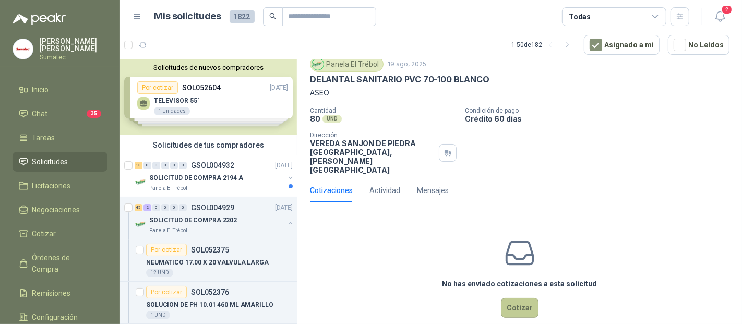
click at [501, 298] on button "Cotizar" at bounding box center [520, 308] width 38 height 20
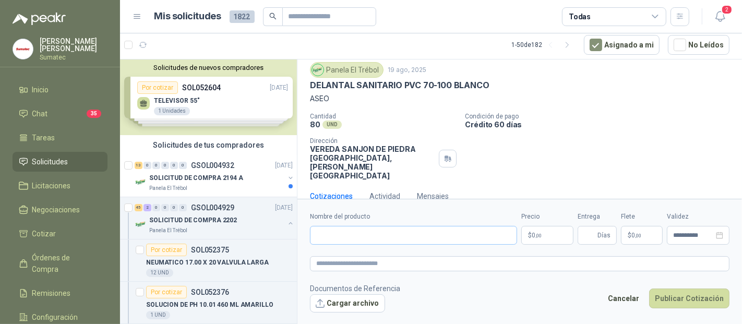
scroll to position [30, 0]
click at [367, 214] on label "Nombre del producto" at bounding box center [413, 217] width 207 height 10
click at [367, 226] on input "Nombre del producto" at bounding box center [413, 235] width 207 height 19
click at [367, 232] on input "Nombre del producto" at bounding box center [413, 235] width 207 height 19
type input "*******"
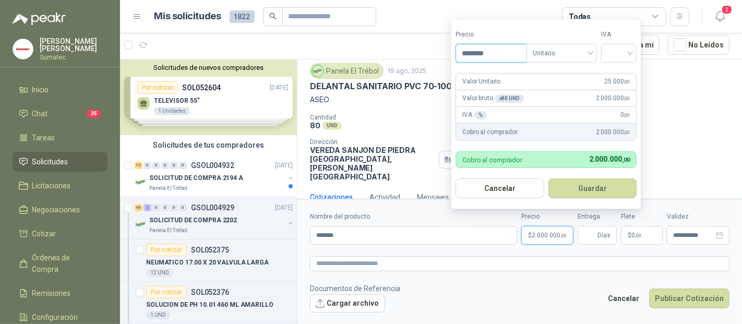
drag, startPoint x: 490, startPoint y: 48, endPoint x: 345, endPoint y: 45, distance: 144.6
click at [364, 46] on body "[PERSON_NAME] Sumatec Inicio Chat 35 Tareas Solicitudes Licitaciones Negociacio…" at bounding box center [371, 162] width 742 height 324
type input "********"
click at [606, 52] on div at bounding box center [618, 53] width 35 height 19
click at [611, 72] on div "19%" at bounding box center [622, 75] width 32 height 17
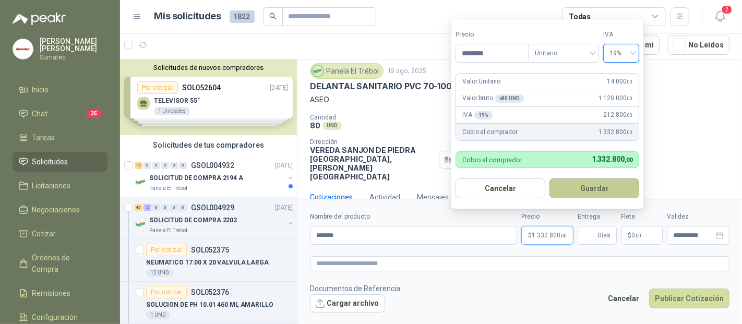
click at [613, 187] on button "Guardar" at bounding box center [594, 188] width 90 height 20
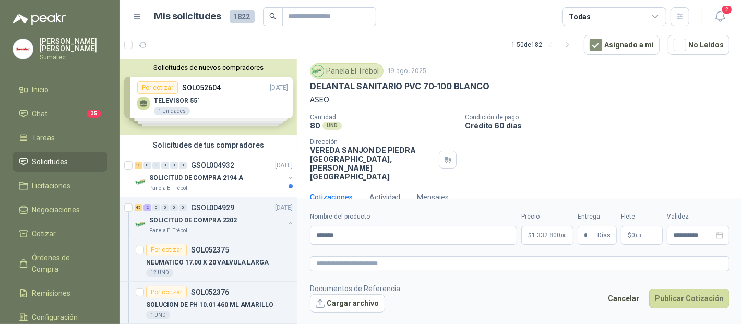
drag, startPoint x: 634, startPoint y: 248, endPoint x: 634, endPoint y: 241, distance: 6.8
click at [633, 245] on form "**********" at bounding box center [519, 262] width 445 height 126
click at [638, 236] on span ",00" at bounding box center [638, 236] width 6 height 6
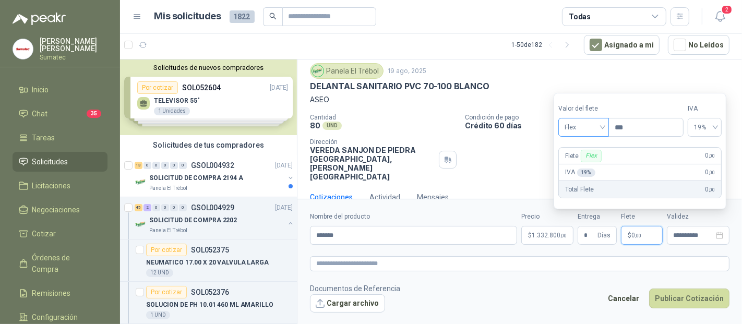
click at [574, 119] on input "search" at bounding box center [584, 126] width 38 height 16
click at [588, 166] on div "Incluido" at bounding box center [585, 166] width 36 height 11
click at [627, 237] on p "$ 0 ,00" at bounding box center [642, 235] width 42 height 19
click at [598, 234] on span "Días" at bounding box center [603, 235] width 13 height 18
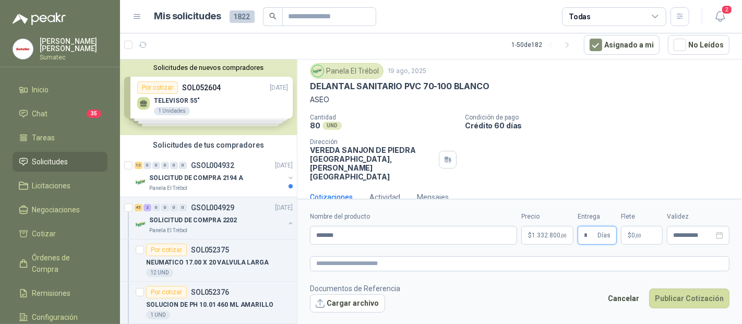
drag, startPoint x: 592, startPoint y: 236, endPoint x: 544, endPoint y: 234, distance: 48.0
click at [548, 235] on div "**********" at bounding box center [519, 228] width 419 height 33
type input "*"
click at [699, 296] on button "Publicar Cotización" at bounding box center [689, 299] width 80 height 20
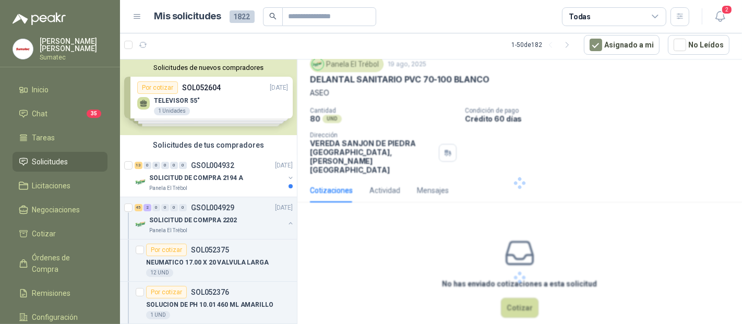
scroll to position [0, 0]
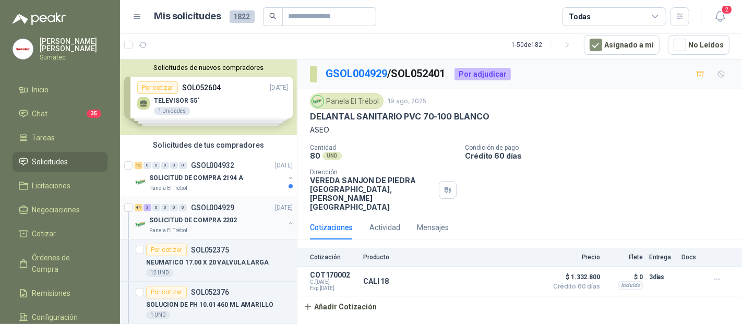
click at [204, 204] on p "GSOL004929" at bounding box center [212, 207] width 43 height 7
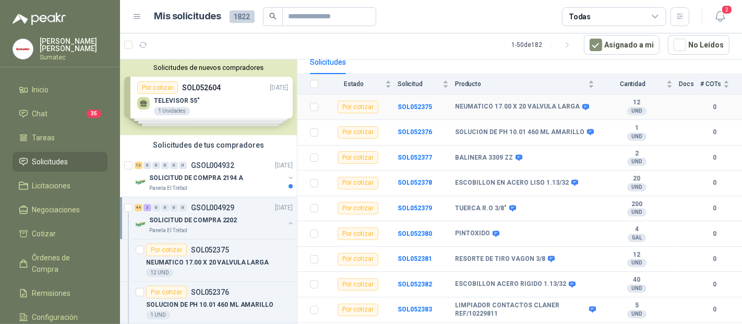
scroll to position [116, 0]
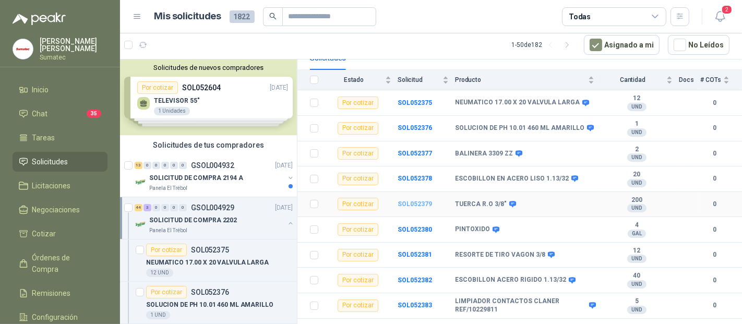
click at [401, 200] on b "SOL052379" at bounding box center [415, 203] width 34 height 7
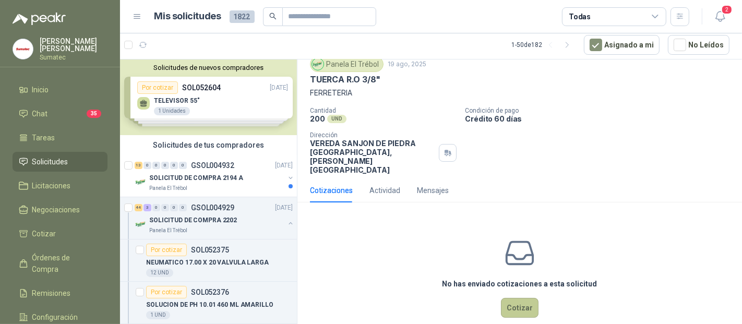
click at [529, 298] on button "Cotizar" at bounding box center [520, 308] width 38 height 20
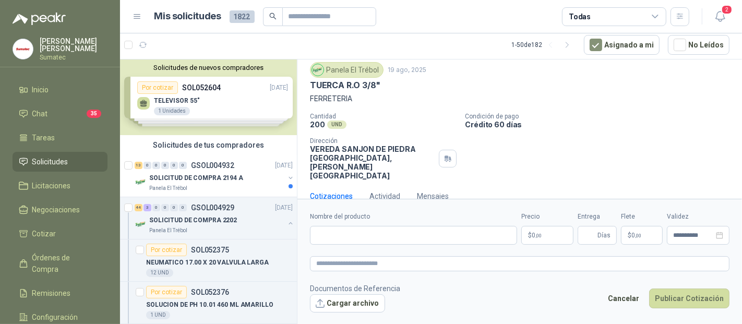
scroll to position [30, 0]
click at [354, 238] on input "Nombre del producto" at bounding box center [413, 235] width 207 height 19
type input "****"
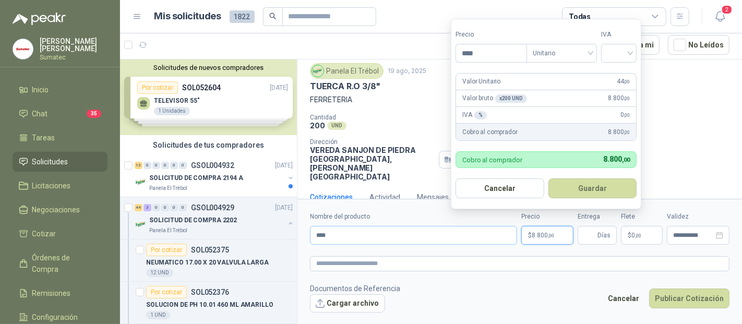
type input "****"
click at [626, 73] on div "19%" at bounding box center [621, 75] width 19 height 11
click at [595, 188] on button "Guardar" at bounding box center [594, 188] width 90 height 20
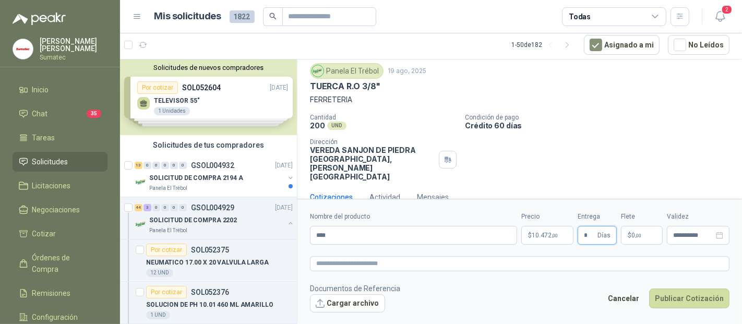
type input "*"
click at [645, 241] on p "$ 0 ,00" at bounding box center [642, 235] width 42 height 19
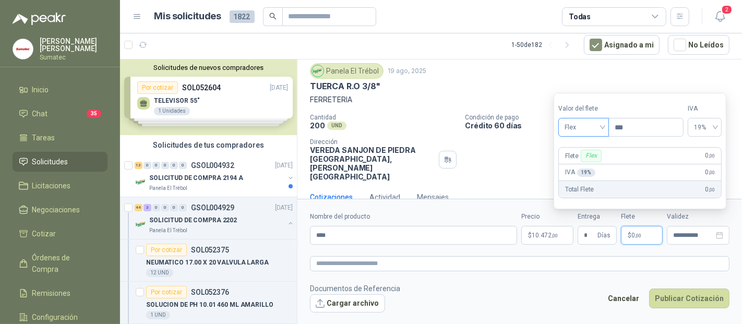
click at [593, 129] on span "Flex" at bounding box center [584, 127] width 38 height 16
click at [581, 152] on div "Flex" at bounding box center [585, 149] width 36 height 11
click at [579, 162] on p "Flete Flex" at bounding box center [584, 156] width 39 height 13
click at [584, 127] on span "Flex" at bounding box center [584, 127] width 38 height 16
click at [577, 163] on div "Incluido" at bounding box center [585, 166] width 36 height 11
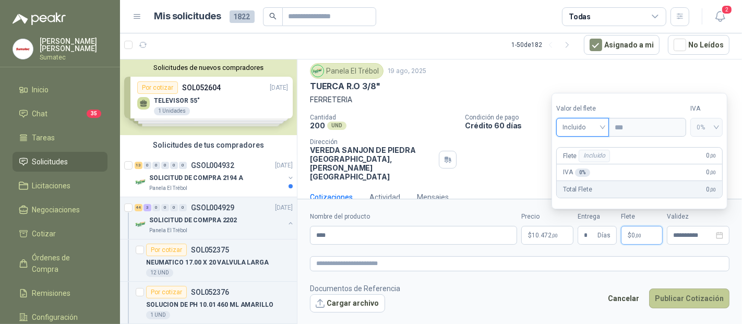
click at [684, 293] on button "Publicar Cotización" at bounding box center [689, 299] width 80 height 20
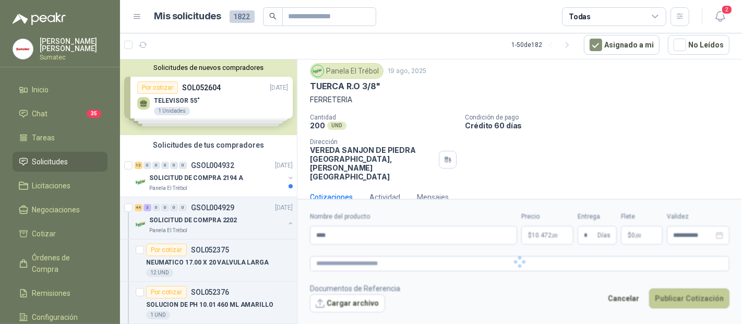
scroll to position [0, 0]
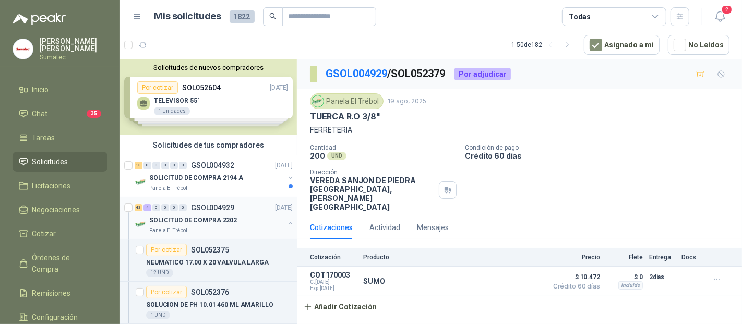
click at [197, 236] on div "43 4 0 0 0 0 GSOL004929 [DATE] SOLICITUD DE COMPRA 2202 Panela El Trébol" at bounding box center [208, 218] width 177 height 42
click at [250, 224] on div "SOLICITUD DE COMPRA 2202" at bounding box center [216, 220] width 135 height 13
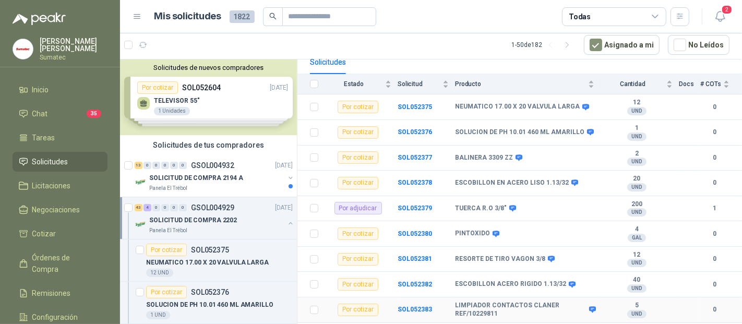
scroll to position [58, 0]
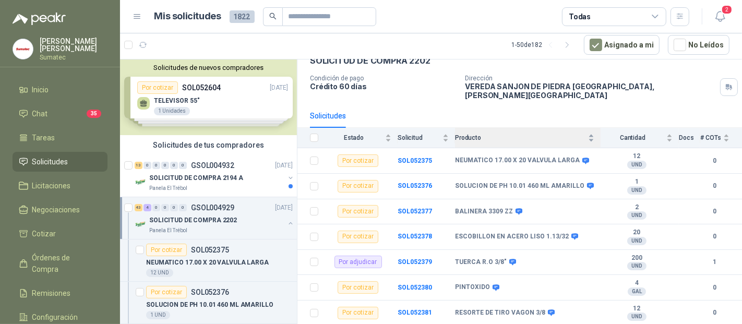
click at [507, 135] on div "Producto" at bounding box center [524, 138] width 139 height 10
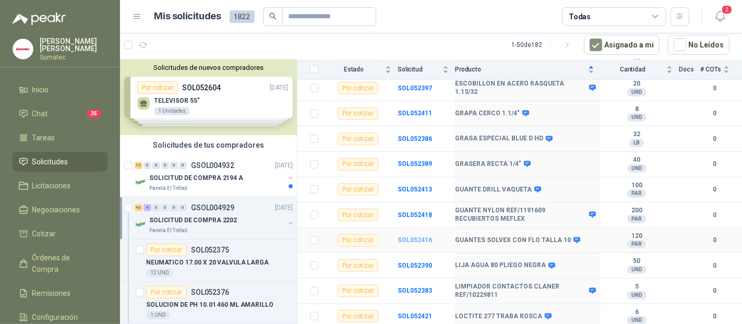
scroll to position [696, 0]
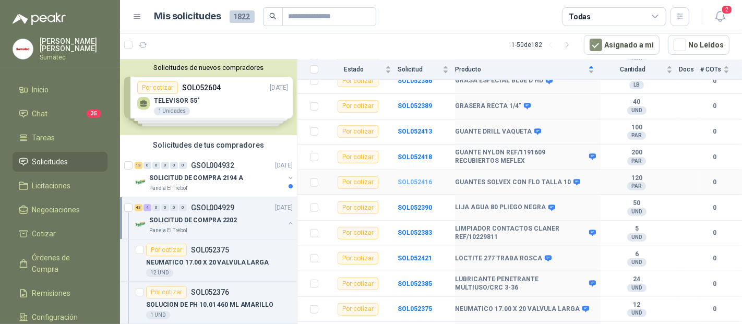
click at [418, 179] on b "SOL052416" at bounding box center [415, 181] width 34 height 7
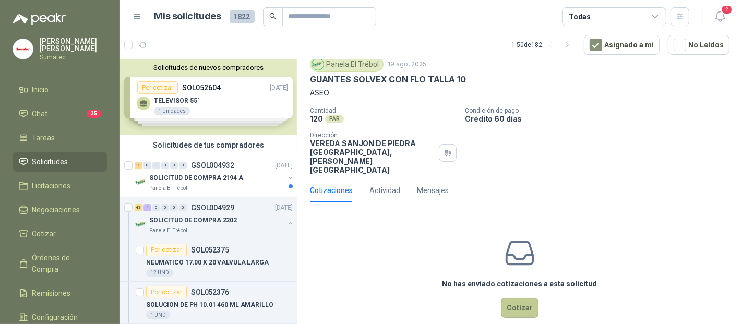
click at [507, 298] on button "Cotizar" at bounding box center [520, 308] width 38 height 20
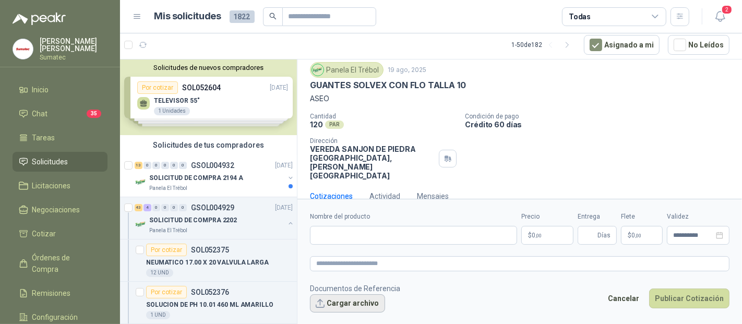
scroll to position [30, 0]
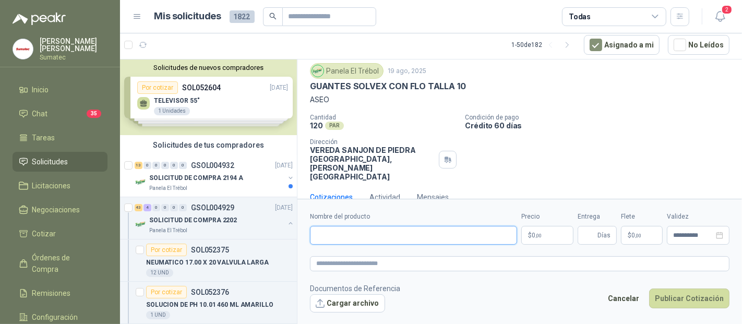
click at [374, 234] on input "Nombre del producto" at bounding box center [413, 235] width 207 height 19
type input "******"
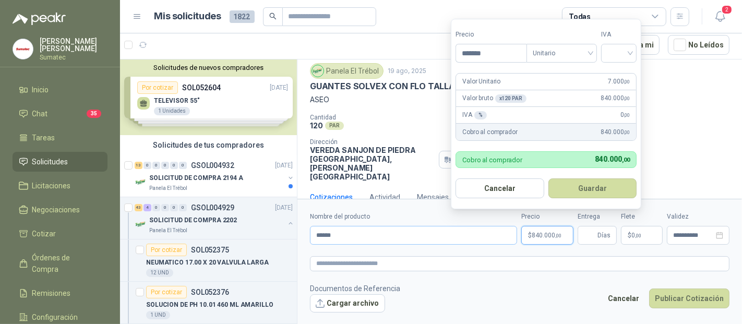
type input "*******"
click at [617, 59] on input "search" at bounding box center [618, 52] width 23 height 16
click at [624, 77] on div "19%" at bounding box center [621, 75] width 19 height 11
click at [606, 189] on button "Guardar" at bounding box center [594, 188] width 90 height 20
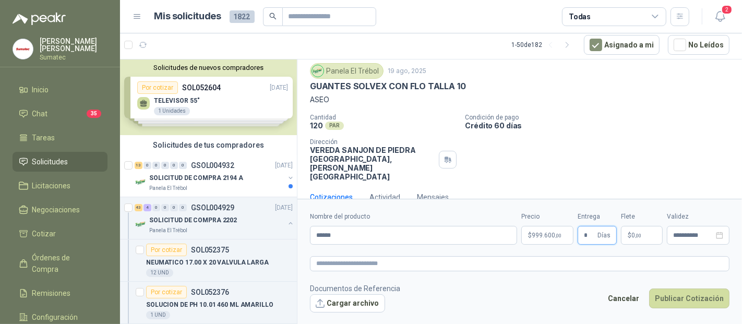
type input "*"
click at [642, 226] on p "$ 0 ,00" at bounding box center [642, 235] width 42 height 19
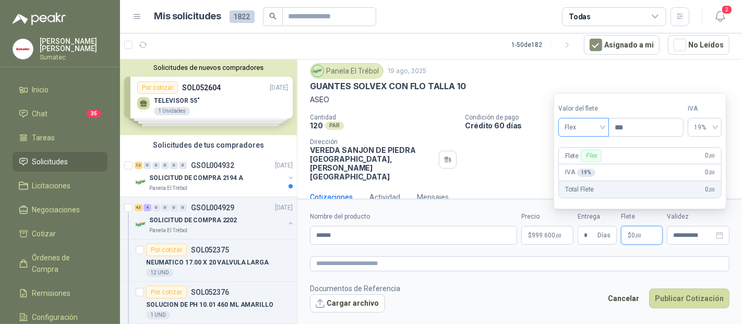
click at [605, 118] on div "Flex" at bounding box center [583, 127] width 51 height 19
click at [577, 175] on div "Fijo" at bounding box center [584, 183] width 49 height 17
click at [591, 129] on span "Fijo" at bounding box center [584, 127] width 38 height 16
click at [583, 164] on div "Incluido" at bounding box center [585, 166] width 36 height 11
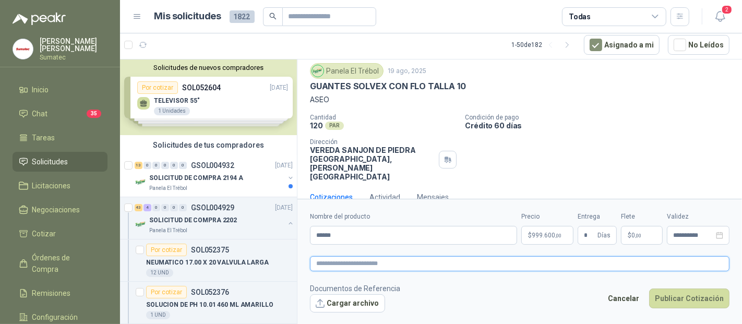
click at [644, 260] on textarea at bounding box center [519, 263] width 419 height 15
click at [394, 230] on input "******" at bounding box center [413, 235] width 207 height 19
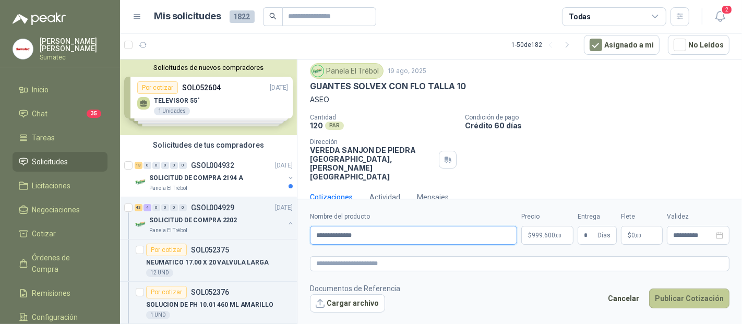
type input "**********"
click at [710, 289] on button "Publicar Cotización" at bounding box center [689, 299] width 80 height 20
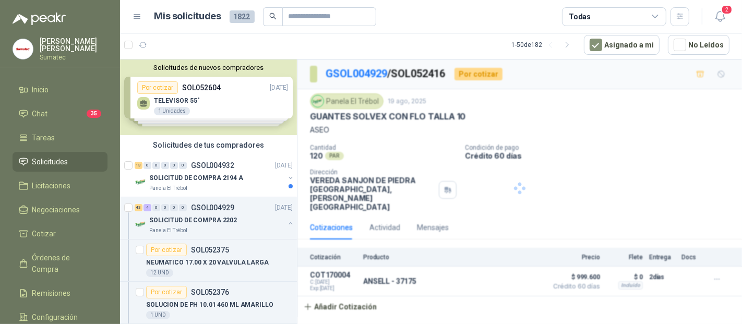
scroll to position [0, 0]
click at [248, 203] on div "42 5 0 0 0 0 GSOL004929 [DATE]" at bounding box center [215, 207] width 160 height 13
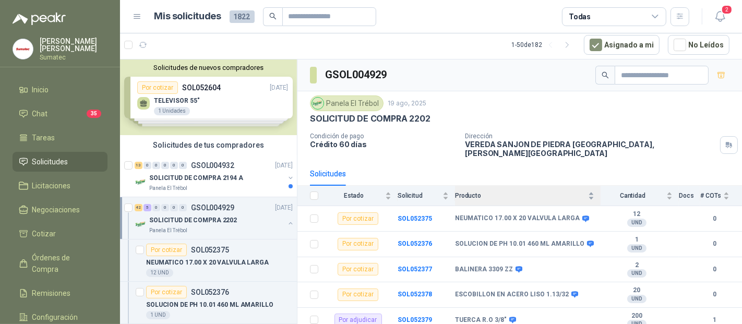
click at [526, 190] on div "Producto" at bounding box center [524, 195] width 139 height 10
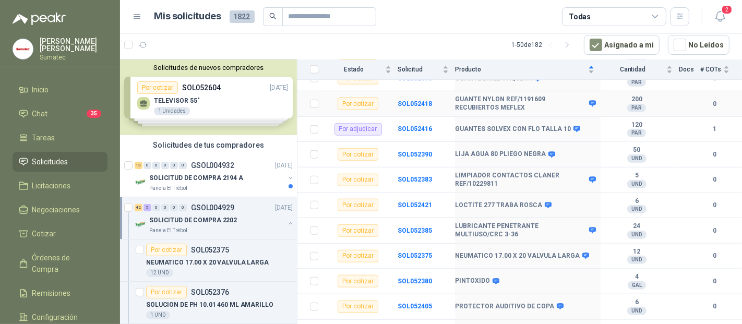
scroll to position [753, 0]
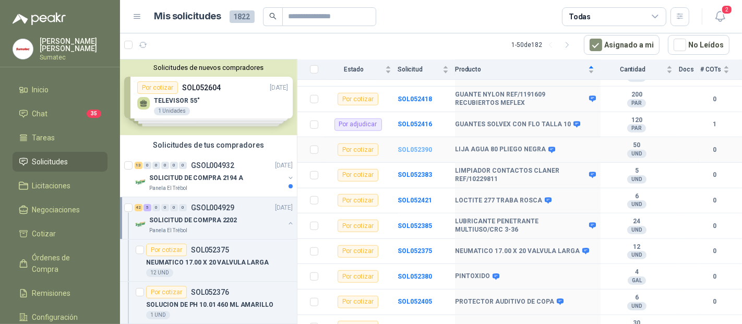
click at [408, 150] on b "SOL052390" at bounding box center [415, 149] width 34 height 7
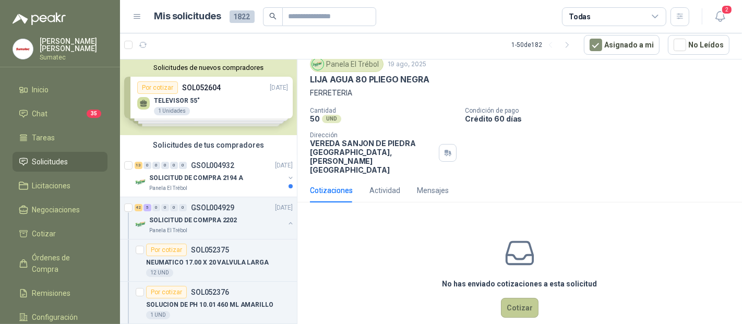
click at [517, 298] on button "Cotizar" at bounding box center [520, 308] width 38 height 20
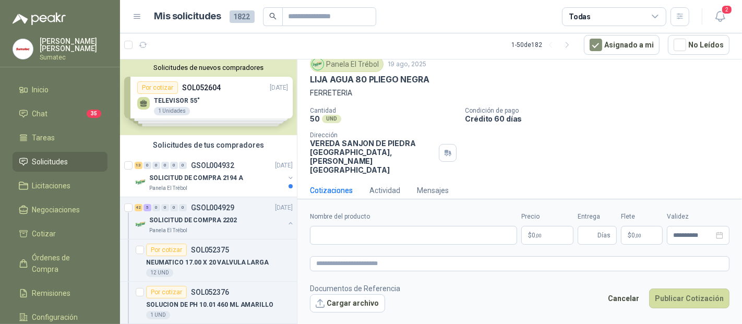
scroll to position [30, 0]
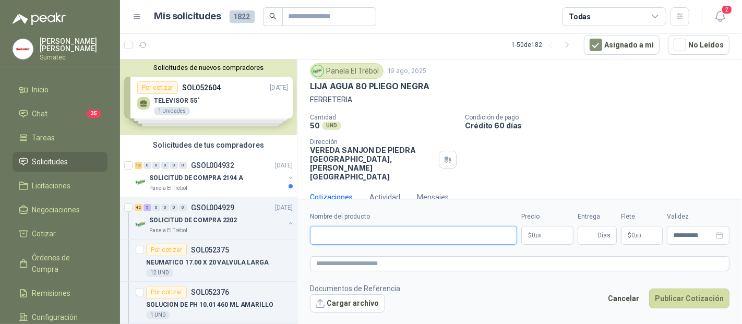
click at [368, 244] on input "Nombre del producto" at bounding box center [413, 235] width 207 height 19
type input "******"
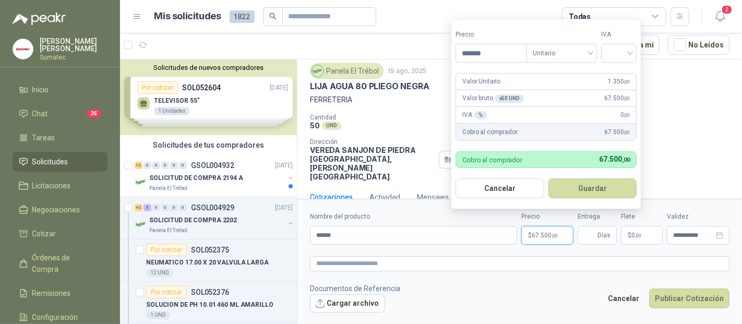
type input "*******"
click at [621, 71] on div "19%" at bounding box center [621, 75] width 19 height 11
click at [616, 195] on button "Guardar" at bounding box center [594, 188] width 90 height 20
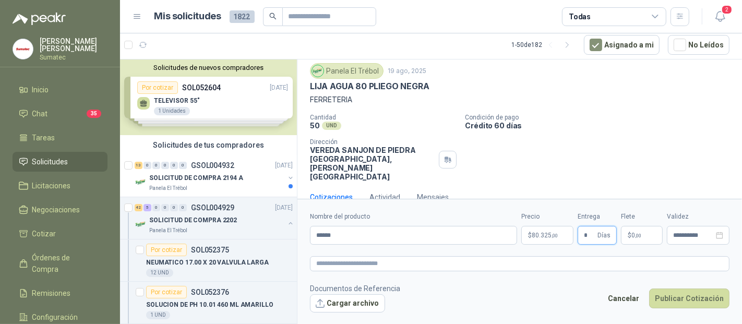
type input "*"
click at [628, 230] on p "$ 0 ,00" at bounding box center [642, 235] width 42 height 19
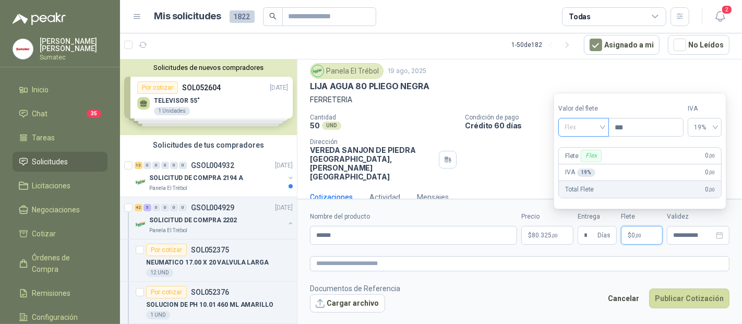
click at [584, 131] on span "Flex" at bounding box center [584, 127] width 38 height 16
click at [583, 162] on div "Incluido" at bounding box center [585, 166] width 36 height 11
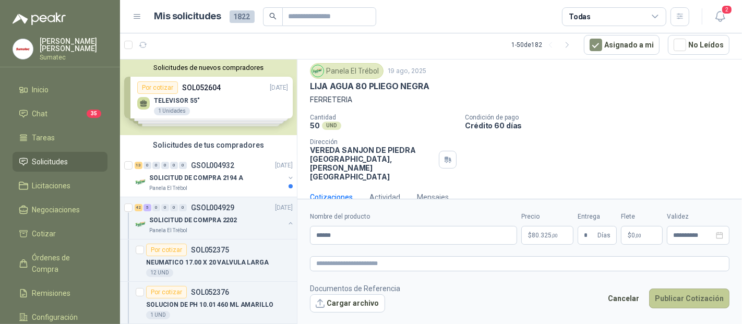
click at [690, 305] on button "Publicar Cotización" at bounding box center [689, 299] width 80 height 20
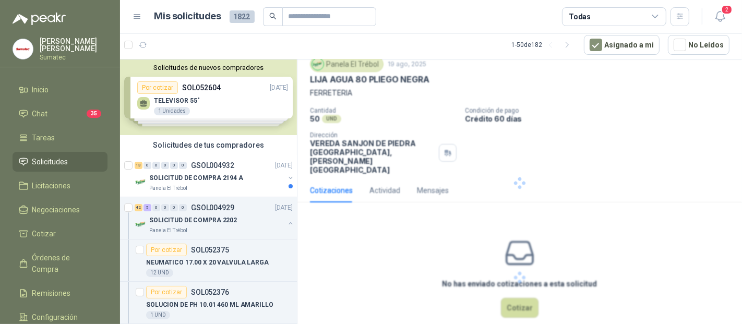
scroll to position [0, 0]
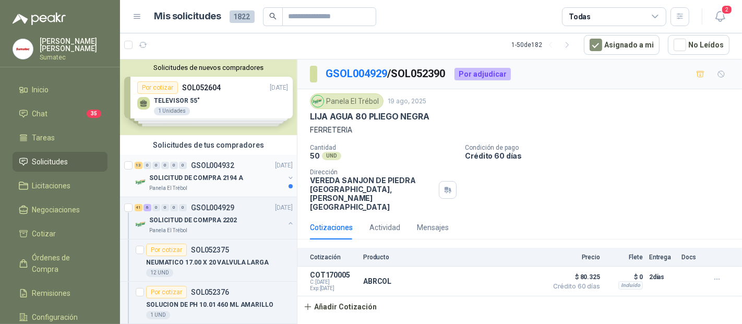
click at [205, 173] on p "SOLICITUD DE COMPRA 2194 A" at bounding box center [196, 178] width 94 height 10
click at [194, 222] on p "SOLICITUD DE COMPRA 2202" at bounding box center [193, 220] width 88 height 10
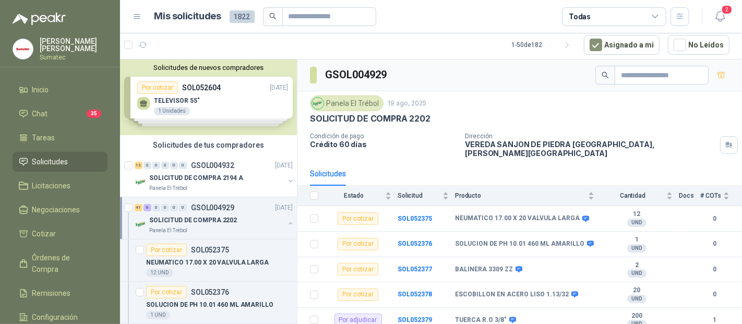
click at [520, 165] on div "Solicitudes" at bounding box center [519, 174] width 419 height 24
click at [509, 192] on span "Producto" at bounding box center [520, 195] width 131 height 7
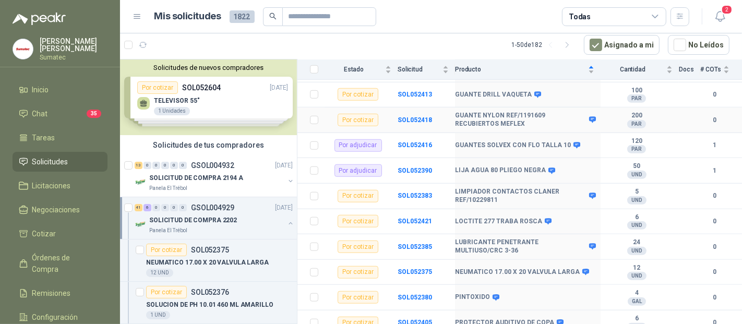
scroll to position [753, 0]
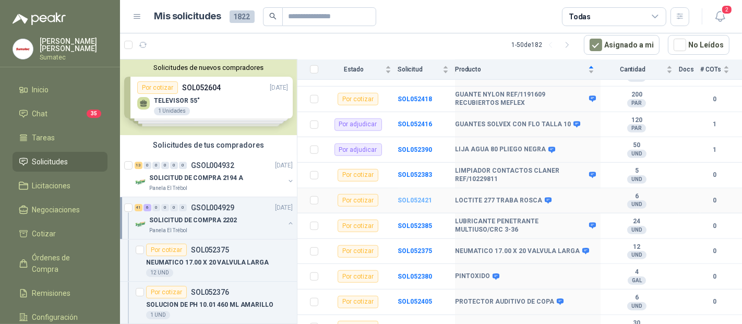
click at [412, 200] on b "SOL052421" at bounding box center [415, 200] width 34 height 7
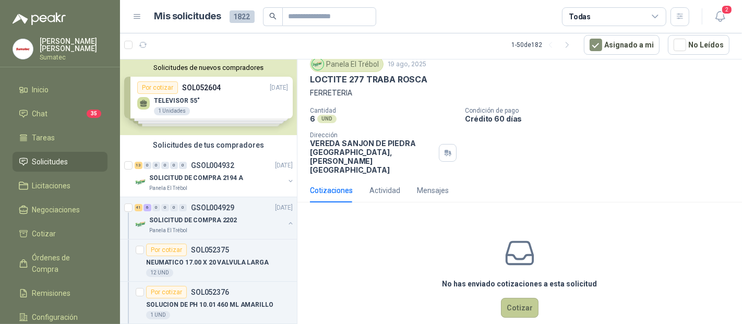
click at [510, 298] on button "Cotizar" at bounding box center [520, 308] width 38 height 20
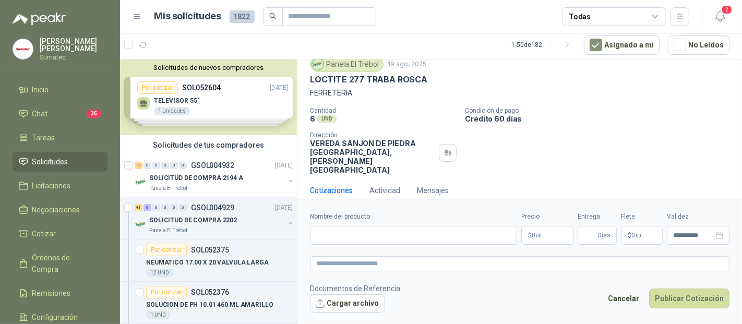
scroll to position [30, 0]
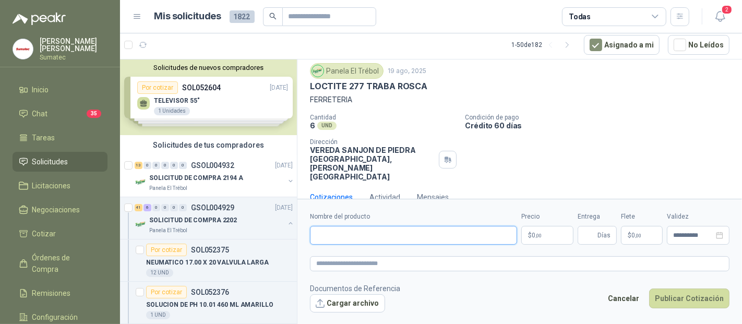
click at [395, 236] on input "Nombre del producto" at bounding box center [413, 235] width 207 height 19
type input "*******"
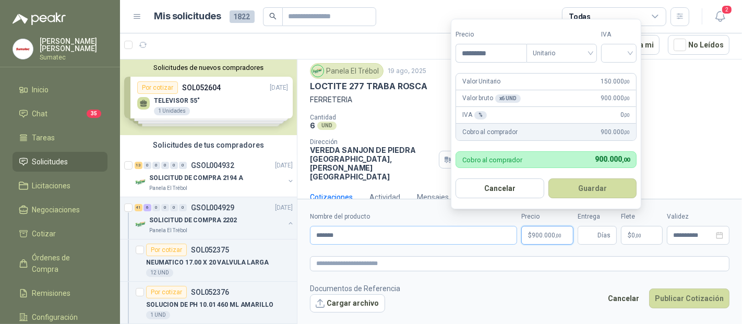
type input "*********"
drag, startPoint x: 629, startPoint y: 58, endPoint x: 624, endPoint y: 63, distance: 7.4
click at [629, 57] on input "search" at bounding box center [618, 52] width 23 height 16
click at [621, 77] on div "19%" at bounding box center [621, 75] width 19 height 11
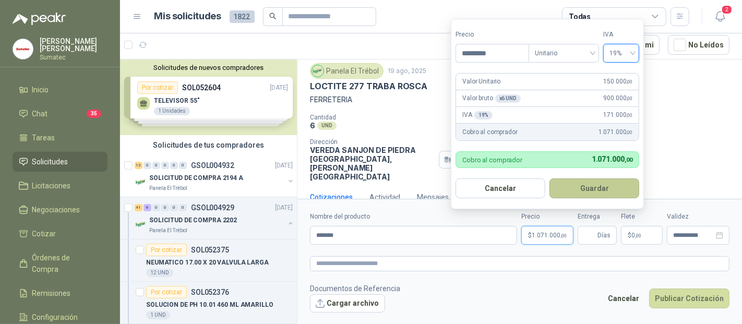
click at [597, 185] on button "Guardar" at bounding box center [594, 188] width 90 height 20
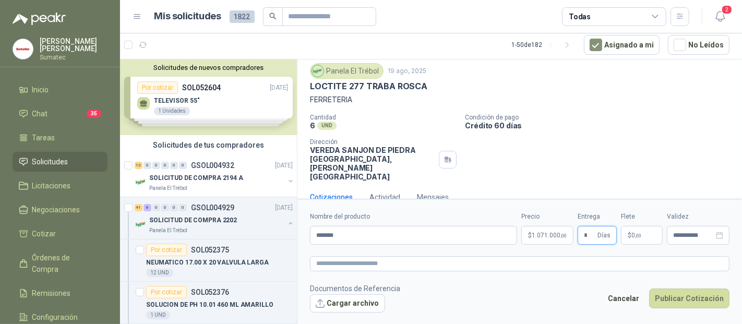
type input "*"
click at [637, 236] on span ",00" at bounding box center [638, 236] width 6 height 6
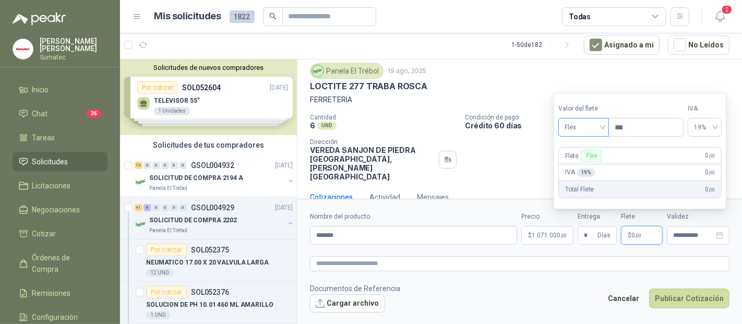
click at [589, 124] on span "Flex" at bounding box center [584, 127] width 38 height 16
click at [576, 167] on div "Incluido" at bounding box center [585, 166] width 36 height 11
click at [702, 297] on button "Publicar Cotización" at bounding box center [689, 299] width 80 height 20
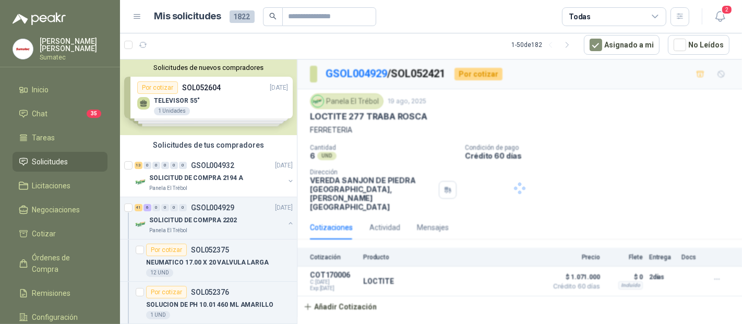
scroll to position [0, 0]
click at [171, 202] on div "40 7 0 0 0 0 GSOL004929 [DATE]" at bounding box center [215, 207] width 160 height 13
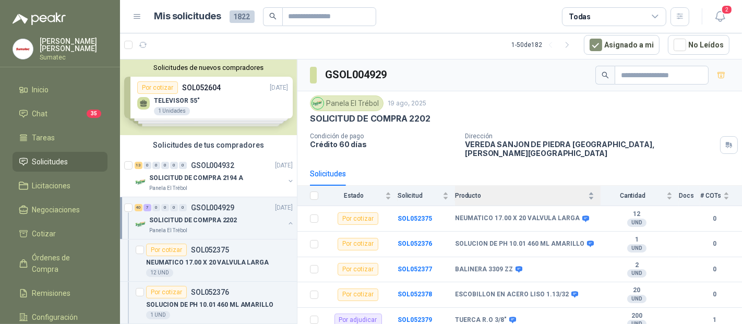
click at [514, 190] on div "Producto" at bounding box center [524, 195] width 139 height 10
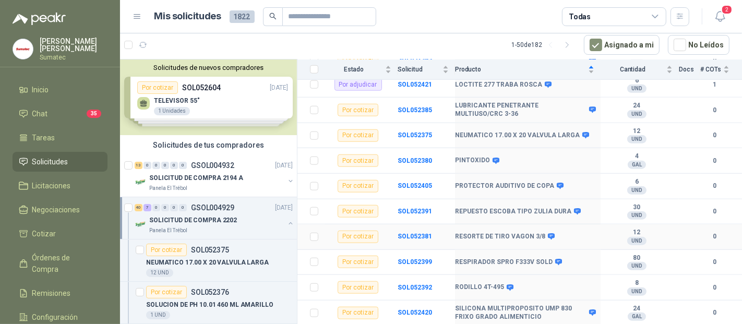
scroll to position [927, 0]
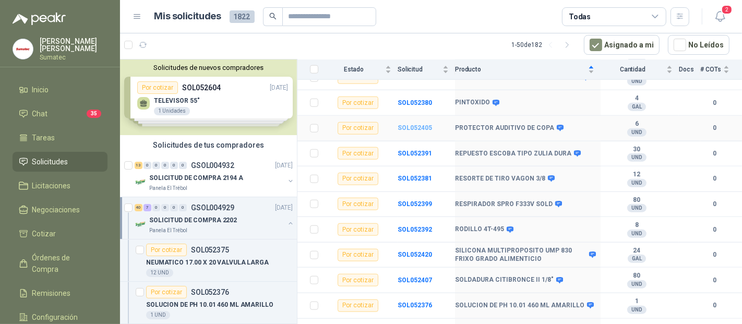
click at [413, 124] on b "SOL052405" at bounding box center [415, 127] width 34 height 7
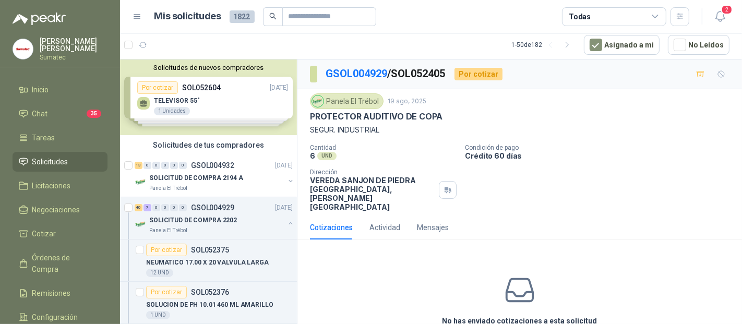
scroll to position [37, 0]
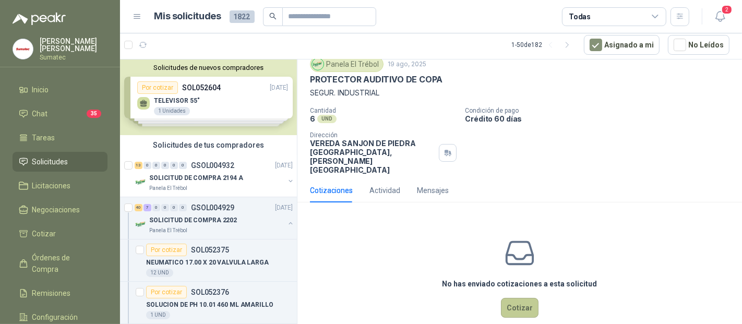
drag, startPoint x: 520, startPoint y: 275, endPoint x: 518, endPoint y: 290, distance: 14.7
click at [519, 278] on div "No has enviado cotizaciones a esta solicitud Cotizar" at bounding box center [519, 277] width 445 height 133
click at [517, 298] on button "Cotizar" at bounding box center [520, 308] width 38 height 20
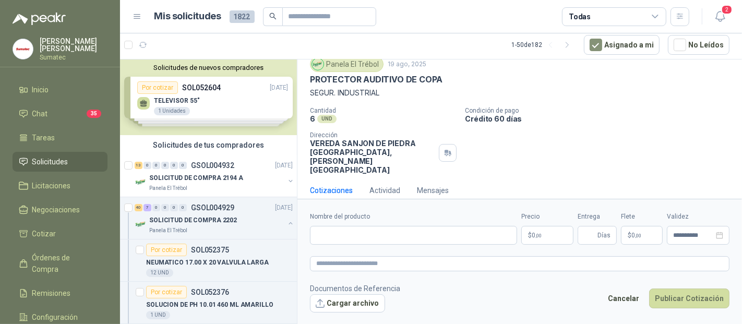
scroll to position [30, 0]
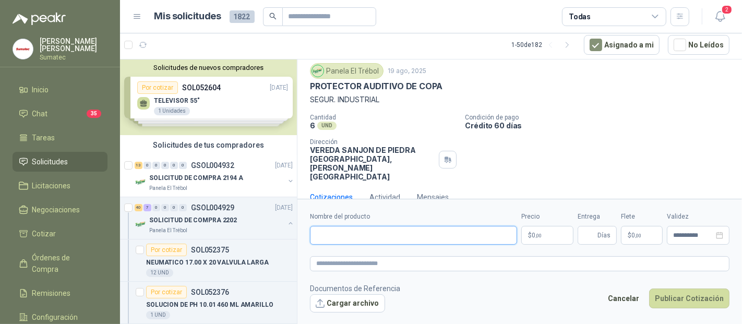
click at [354, 232] on input "Nombre del producto" at bounding box center [413, 235] width 207 height 19
type input "**********"
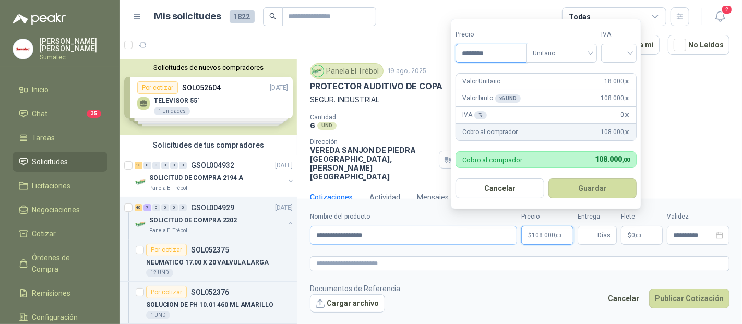
type input "********"
click at [617, 70] on div "19%" at bounding box center [621, 75] width 19 height 11
click at [595, 181] on button "Guardar" at bounding box center [594, 188] width 90 height 20
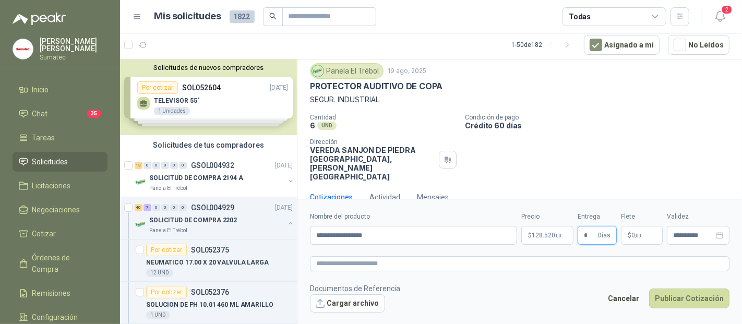
type input "*"
click at [652, 239] on p "$ 0 ,00" at bounding box center [642, 235] width 42 height 19
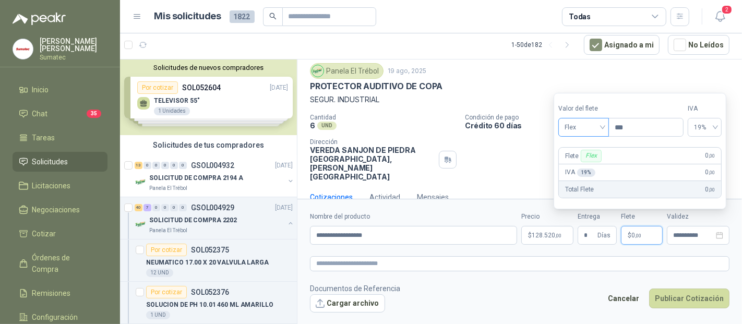
click at [588, 131] on span "Flex" at bounding box center [584, 127] width 38 height 16
click at [589, 161] on div "Incluido" at bounding box center [585, 166] width 36 height 11
click at [692, 305] on button "Publicar Cotización" at bounding box center [689, 299] width 80 height 20
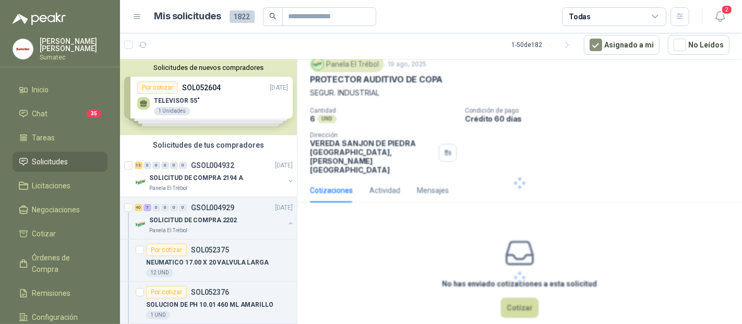
scroll to position [0, 0]
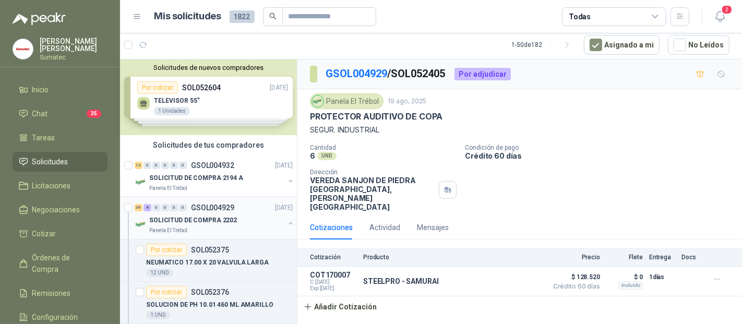
click at [246, 214] on div "SOLICITUD DE COMPRA 2202" at bounding box center [216, 220] width 135 height 13
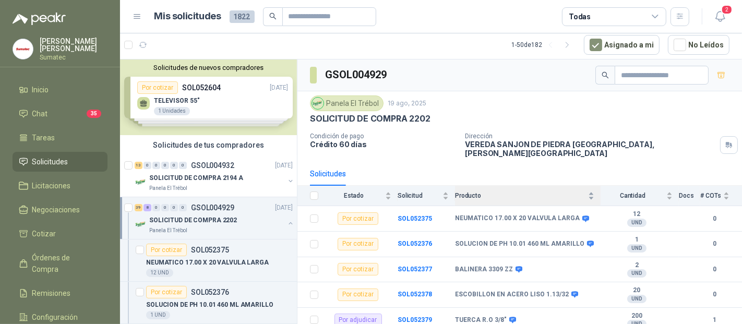
click at [503, 192] on span "Producto" at bounding box center [520, 195] width 131 height 7
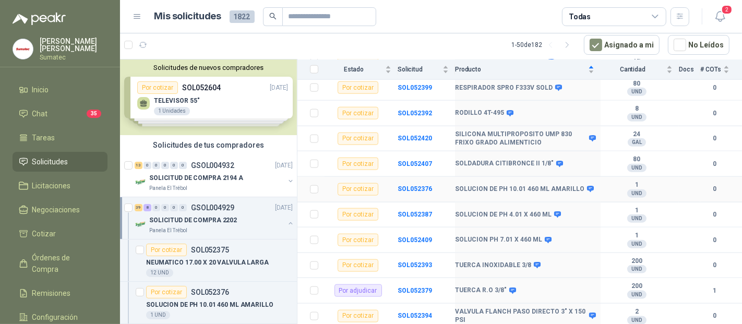
scroll to position [1075, 0]
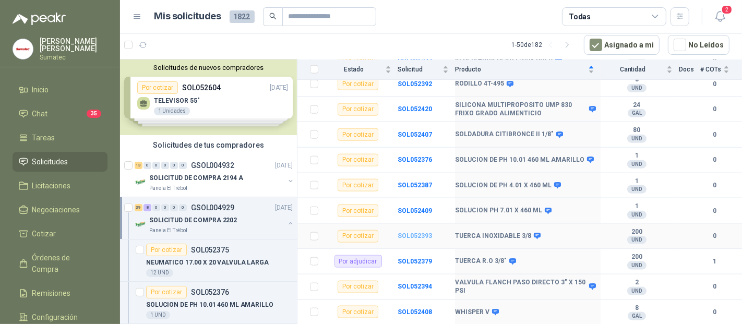
click at [404, 232] on b "SOL052393" at bounding box center [415, 235] width 34 height 7
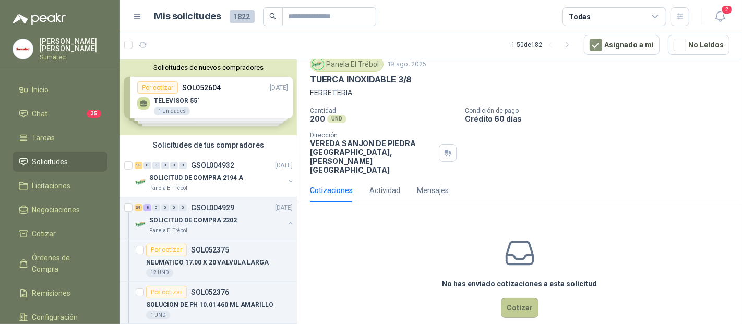
click at [520, 298] on button "Cotizar" at bounding box center [520, 308] width 38 height 20
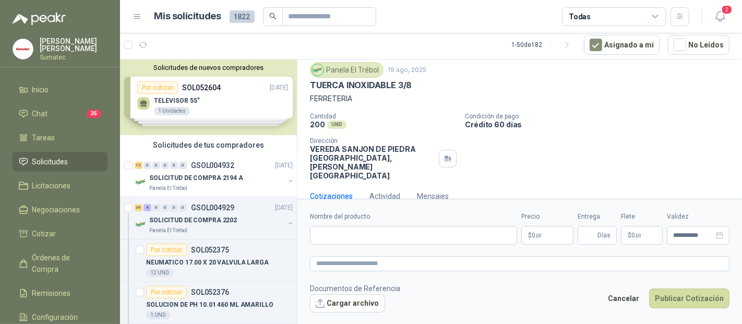
scroll to position [30, 0]
click at [376, 221] on div "Nombre del producto" at bounding box center [413, 228] width 207 height 33
click at [371, 234] on input "Nombre del producto" at bounding box center [413, 235] width 207 height 19
type input "****"
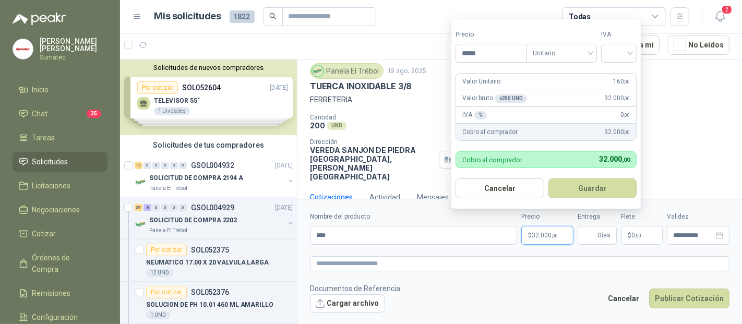
type input "*****"
click at [630, 53] on input "search" at bounding box center [618, 52] width 23 height 16
click at [621, 79] on div "19%" at bounding box center [621, 75] width 19 height 11
click at [607, 187] on button "Guardar" at bounding box center [594, 188] width 90 height 20
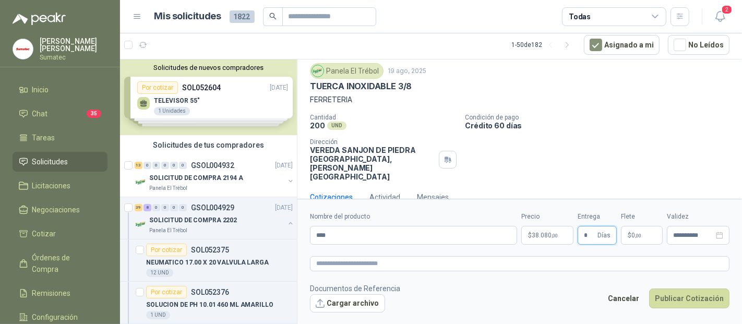
type input "*"
click at [656, 237] on p "$ 0 ,00" at bounding box center [642, 235] width 42 height 19
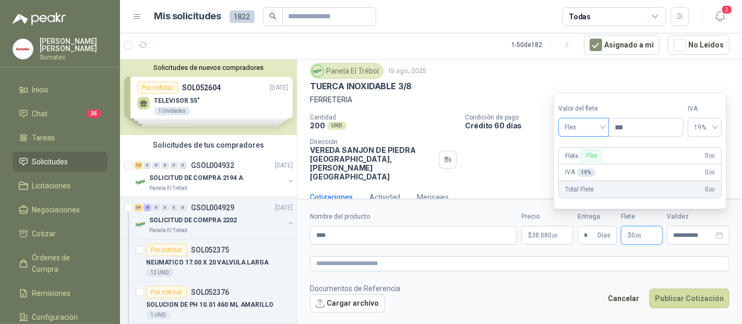
click at [590, 129] on span "Flex" at bounding box center [584, 127] width 38 height 16
click at [579, 183] on div "Fijo" at bounding box center [585, 182] width 36 height 11
click at [588, 133] on span "Fijo" at bounding box center [584, 127] width 38 height 16
click at [586, 163] on div "Incluido" at bounding box center [585, 166] width 36 height 11
click at [688, 297] on button "Publicar Cotización" at bounding box center [689, 299] width 80 height 20
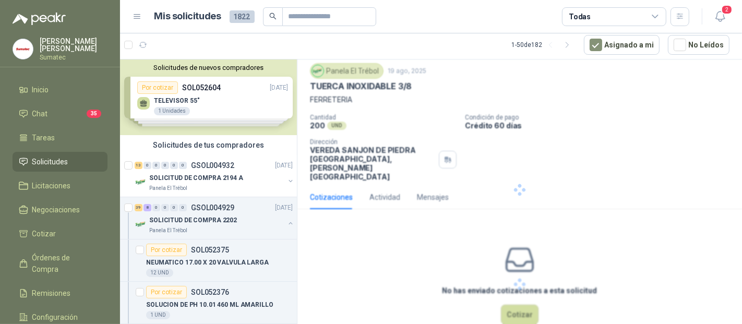
scroll to position [0, 0]
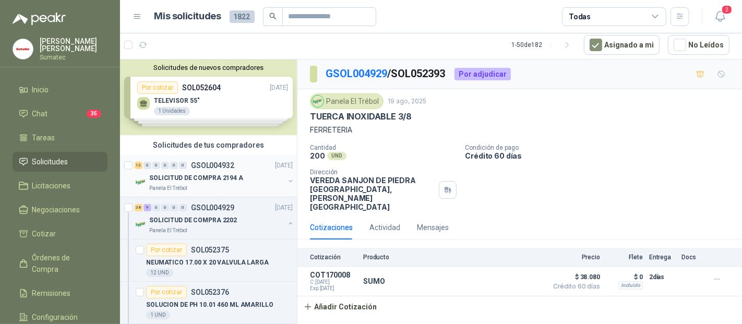
click at [251, 172] on div "SOLICITUD DE COMPRA 2194 A" at bounding box center [216, 178] width 135 height 13
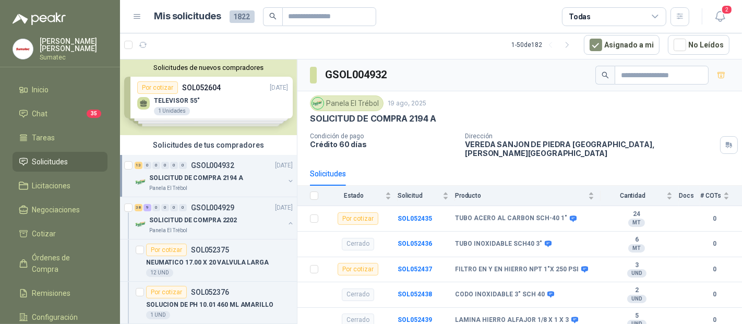
click at [515, 171] on div "Solicitudes" at bounding box center [519, 174] width 419 height 24
click at [508, 190] on div "Producto" at bounding box center [524, 195] width 139 height 10
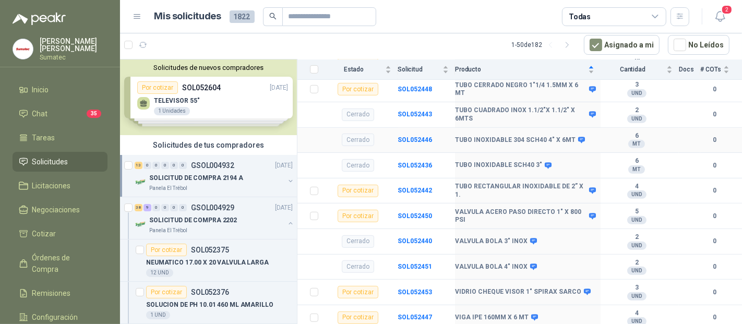
scroll to position [435, 0]
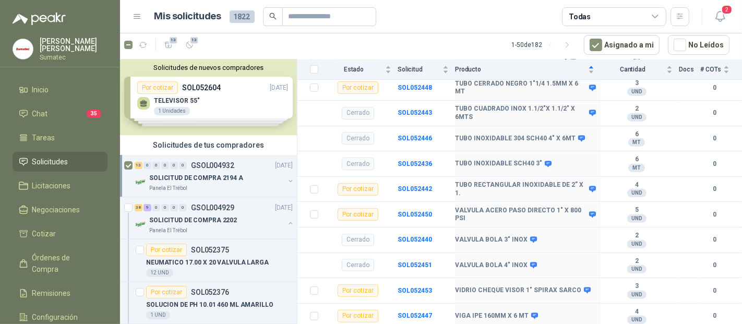
click at [189, 34] on article "13 13 1 - 50 de 182 Asignado a mi No Leídos" at bounding box center [431, 45] width 622 height 28
click at [189, 43] on icon "button" at bounding box center [189, 45] width 9 height 9
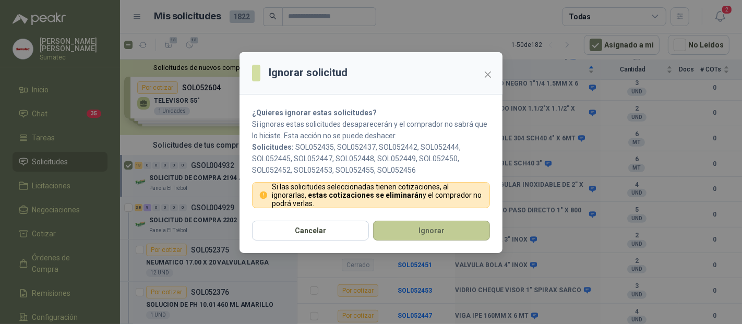
click at [422, 230] on button "Ignorar" at bounding box center [431, 231] width 117 height 20
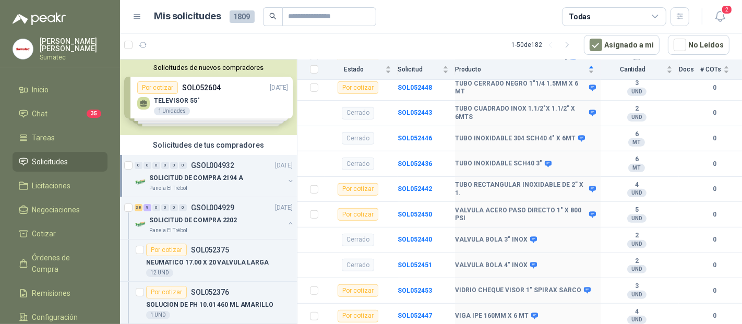
click at [246, 168] on div "0 0 0 0 0 0 GSOL004932 [DATE]" at bounding box center [215, 165] width 160 height 13
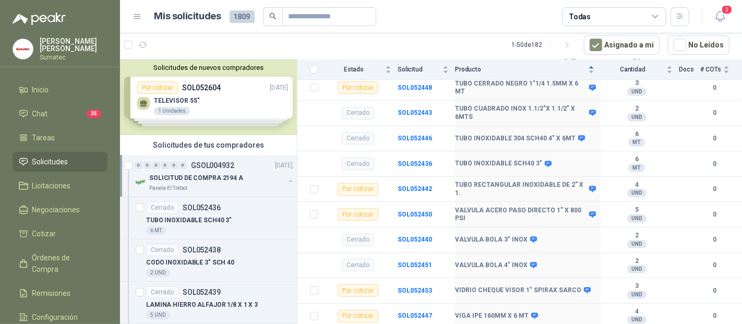
click at [244, 182] on div "SOLICITUD DE COMPRA 2194 A" at bounding box center [216, 178] width 135 height 13
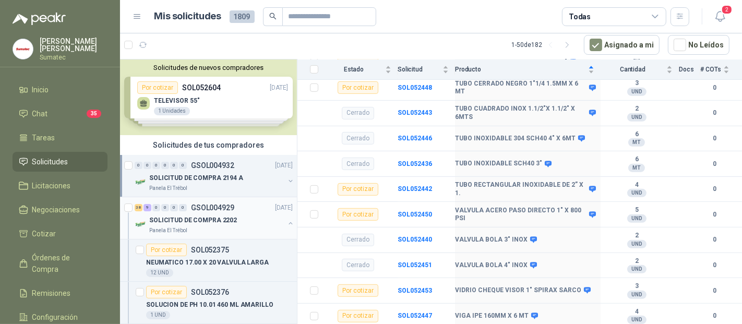
click at [247, 224] on div "SOLICITUD DE COMPRA 2202" at bounding box center [216, 220] width 135 height 13
